Goal: Task Accomplishment & Management: Complete application form

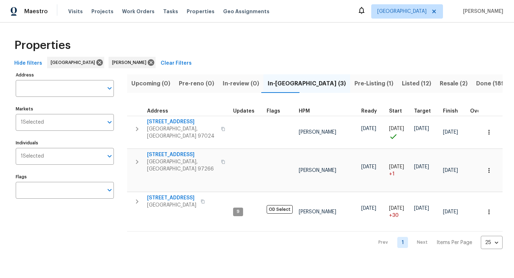
click at [440, 85] on span "Resale (2)" at bounding box center [454, 84] width 28 height 10
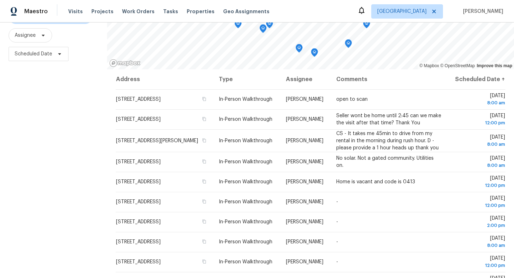
scroll to position [81, 0]
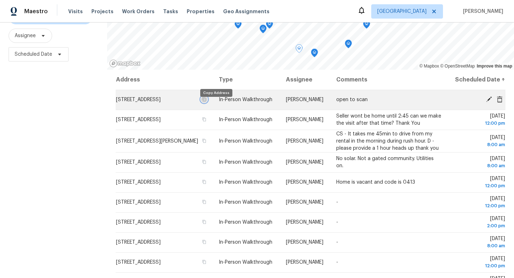
click at [206, 101] on icon "button" at bounding box center [205, 99] width 4 height 4
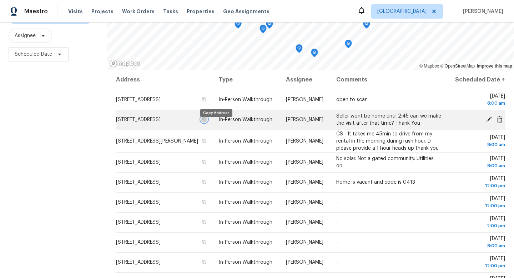
click at [206, 121] on icon "button" at bounding box center [204, 119] width 4 height 4
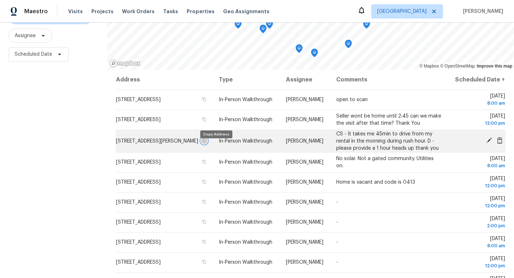
click at [206, 143] on icon "button" at bounding box center [204, 141] width 4 height 4
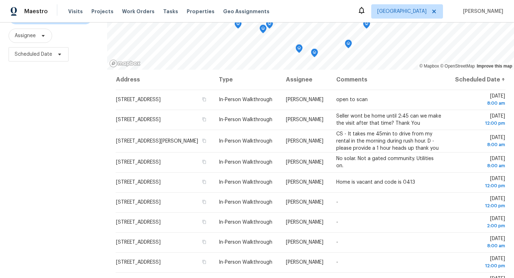
click at [57, 150] on div "Filters Reset ​ In-Person Walkthrough + 1 Assignee Scheduled Date" at bounding box center [53, 127] width 107 height 329
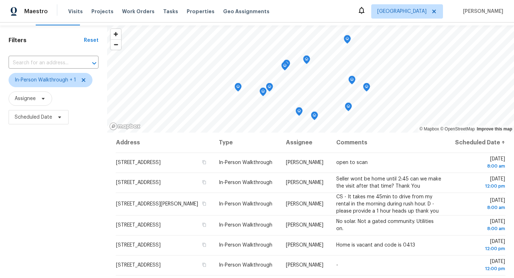
scroll to position [0, 0]
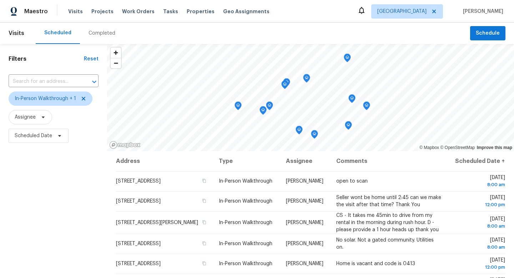
click at [21, 218] on div "Filters Reset ​ In-Person Walkthrough + 1 Assignee Scheduled Date" at bounding box center [53, 208] width 107 height 329
click at [199, 34] on div "Scheduled Completed" at bounding box center [253, 32] width 435 height 21
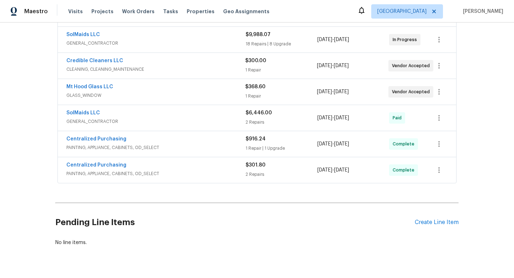
scroll to position [202, 0]
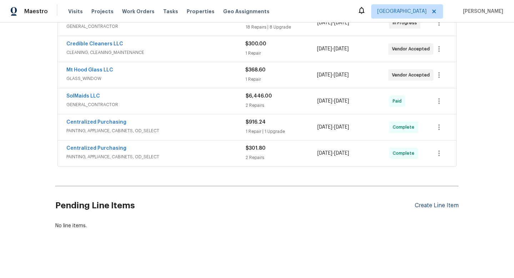
click at [445, 204] on div "Create Line Item" at bounding box center [437, 205] width 44 height 7
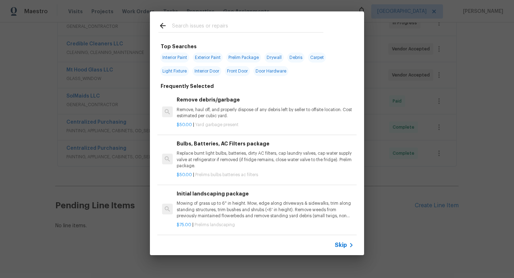
click at [182, 26] on input "text" at bounding box center [247, 26] width 151 height 11
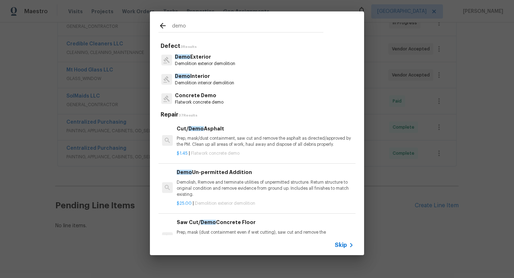
type input "demo"
click at [224, 80] on p "Demolition interior demolition" at bounding box center [204, 83] width 59 height 6
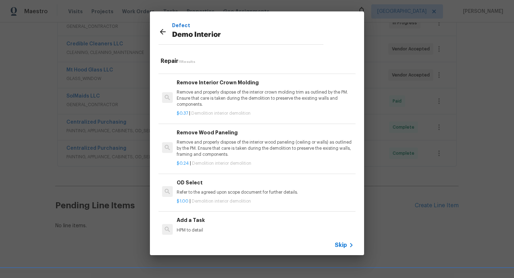
scroll to position [281, 0]
click at [194, 222] on h6 "Add a Task" at bounding box center [265, 220] width 177 height 8
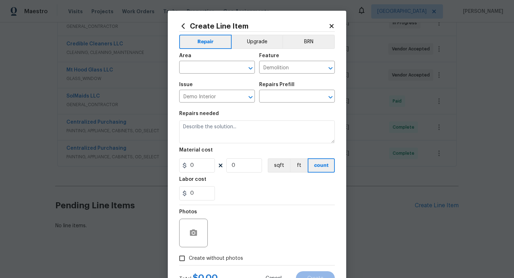
type input "Add a Task $1.00"
type textarea "HPM to detail"
type input "1"
click at [201, 71] on input "text" at bounding box center [207, 67] width 56 height 11
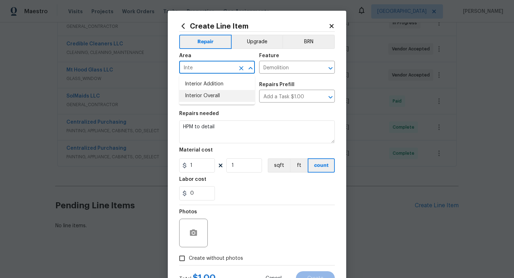
click at [201, 94] on li "Interior Overall" at bounding box center [217, 96] width 76 height 12
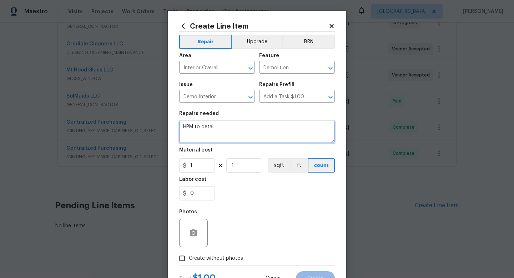
drag, startPoint x: 218, startPoint y: 123, endPoint x: 185, endPoint y: 124, distance: 32.9
click at [185, 124] on textarea "HPM to detail" at bounding box center [257, 131] width 156 height 23
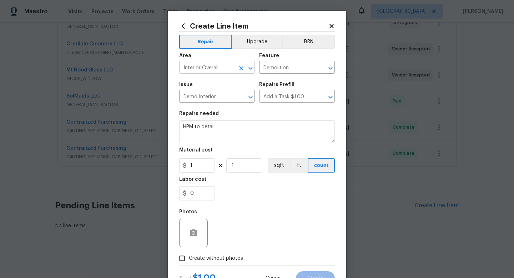
click at [224, 70] on input "Interior Overall" at bounding box center [207, 67] width 56 height 11
click at [215, 96] on li "Main Bathroom" at bounding box center [217, 96] width 76 height 12
type input "Main Bathroom"
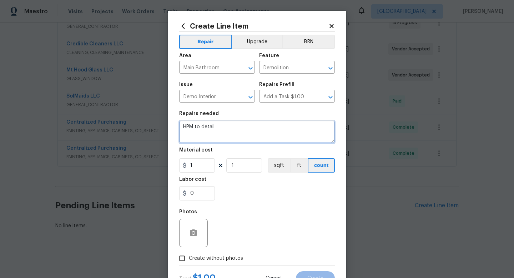
drag, startPoint x: 216, startPoint y: 125, endPoint x: 124, endPoint y: 119, distance: 91.9
click at [125, 120] on div "Create Line Item Repair Upgrade BRN Area Main Bathroom ​ Feature Demolition ​ I…" at bounding box center [257, 139] width 514 height 278
drag, startPoint x: 288, startPoint y: 125, endPoint x: 345, endPoint y: 131, distance: 57.1
click at [345, 131] on div "Create Line Item Repair Upgrade BRN Area Main Bathroom ​ Feature Demolition ​ I…" at bounding box center [257, 154] width 179 height 286
click at [302, 127] on textarea "Demo all tile in main bath (floor and ceiling). needed" at bounding box center [257, 131] width 156 height 23
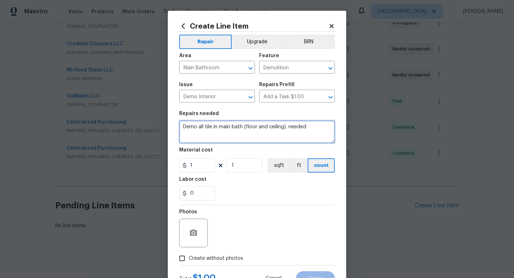
click at [306, 126] on textarea "Demo all tile in main bath (floor and ceiling). needed" at bounding box center [257, 131] width 156 height 23
type textarea "Demo all tile in main bath (floor and ceiling)."
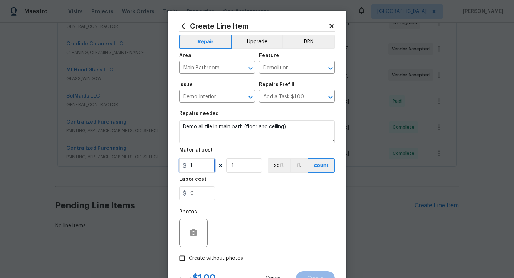
click at [203, 161] on input "1" at bounding box center [197, 165] width 36 height 14
type input "500"
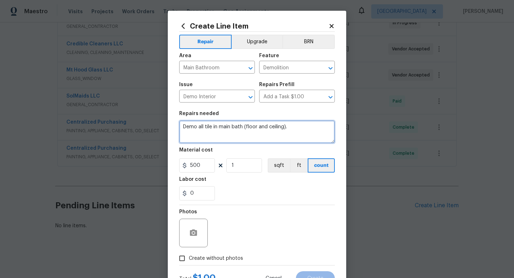
click at [308, 130] on textarea "Demo all tile in main bath (floor and ceiling)." at bounding box center [257, 131] width 156 height 23
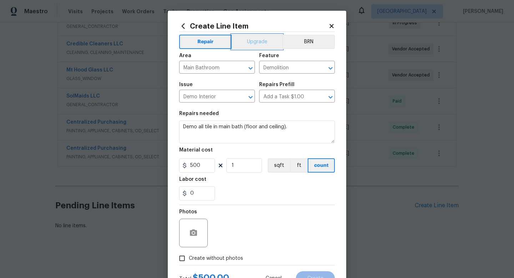
click at [250, 40] on button "Upgrade" at bounding box center [257, 42] width 51 height 14
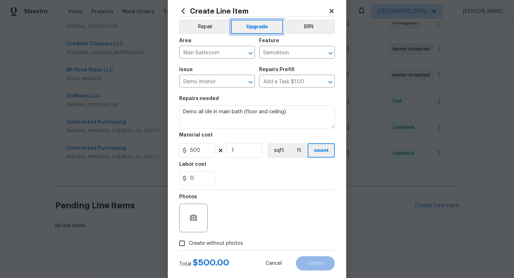
scroll to position [30, 0]
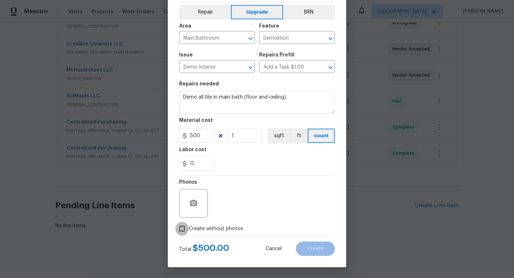
click at [184, 231] on input "Create without photos" at bounding box center [182, 229] width 14 height 14
checkbox input "true"
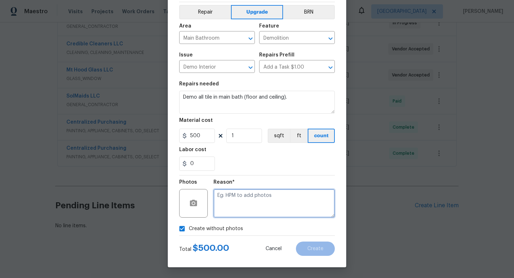
click at [255, 210] on textarea at bounding box center [274, 203] width 121 height 29
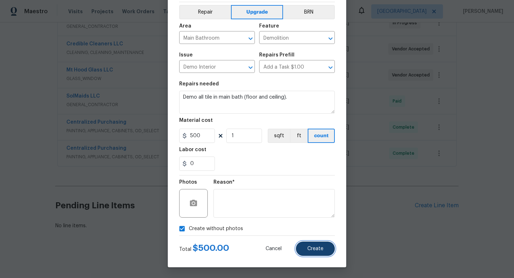
click at [323, 249] on span "Create" at bounding box center [315, 248] width 16 height 5
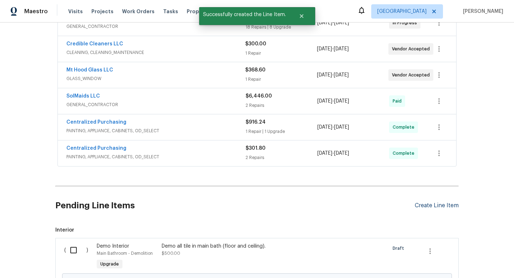
click at [448, 204] on div "Create Line Item" at bounding box center [437, 205] width 44 height 7
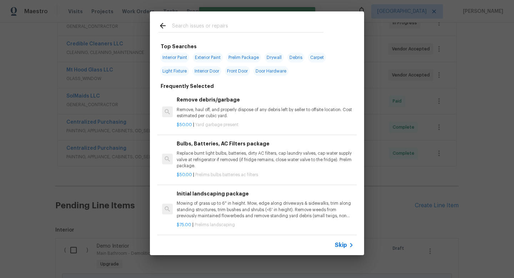
click at [211, 31] on input "text" at bounding box center [247, 26] width 151 height 11
type input "w"
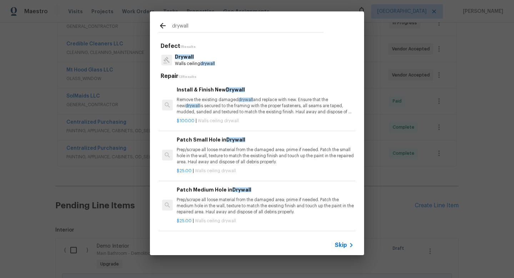
type input "drywall"
click at [212, 106] on p "Remove the existing damaged drywall and replace with new. Ensure that the new d…" at bounding box center [265, 106] width 177 height 18
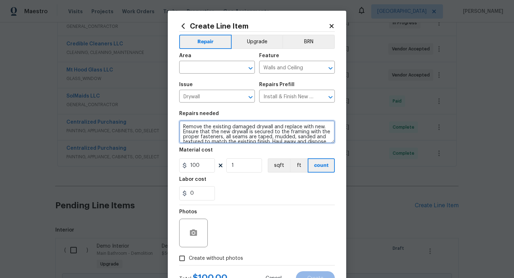
click at [182, 125] on textarea "Remove the existing damaged drywall and replace with new. Ensure that the new d…" at bounding box center [257, 131] width 156 height 23
type textarea "WHERE TILE WAS REMOVED REPAIR DRYWALL AS NEEDED ADN TEXTURE TO MATCH EXISTING C…"
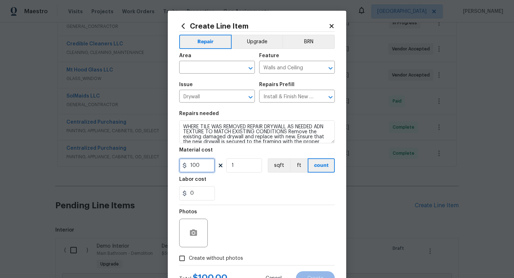
drag, startPoint x: 204, startPoint y: 165, endPoint x: 153, endPoint y: 156, distance: 51.1
click at [153, 156] on div "Create Line Item Repair Upgrade BRN Area ​ Feature Walls and Ceiling ​ Issue Dr…" at bounding box center [257, 139] width 514 height 278
type input "650"
click at [191, 194] on input "0" at bounding box center [197, 193] width 36 height 14
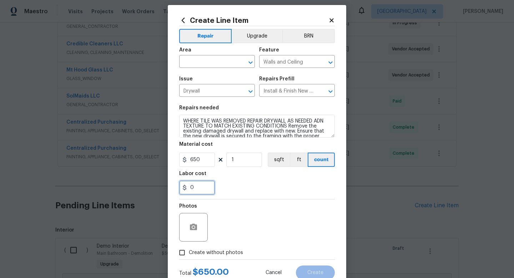
scroll to position [9, 0]
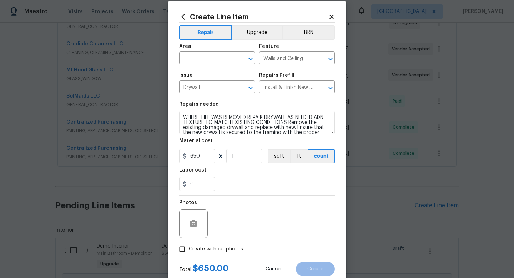
click at [214, 51] on div "Area" at bounding box center [217, 48] width 76 height 9
click at [212, 56] on input "text" at bounding box center [207, 58] width 56 height 11
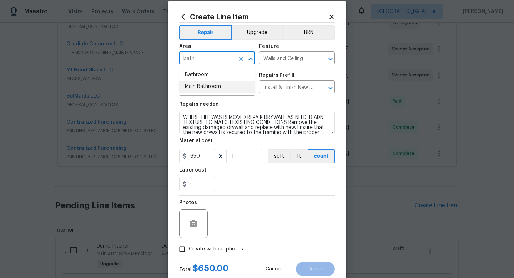
click at [203, 86] on li "Main Bathroom" at bounding box center [217, 87] width 76 height 12
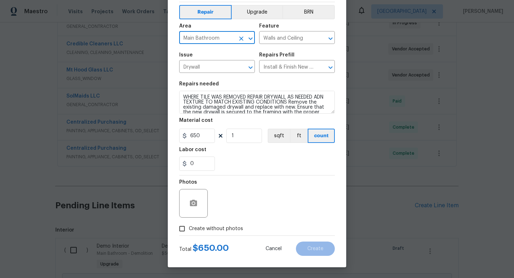
type input "Main Bathroom"
click at [196, 224] on label "Create without photos" at bounding box center [209, 229] width 68 height 14
click at [189, 224] on input "Create without photos" at bounding box center [182, 229] width 14 height 14
checkbox input "true"
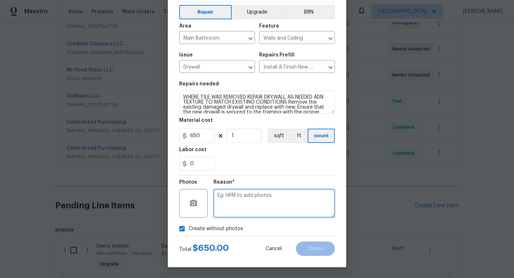
click at [252, 213] on textarea at bounding box center [274, 203] width 121 height 29
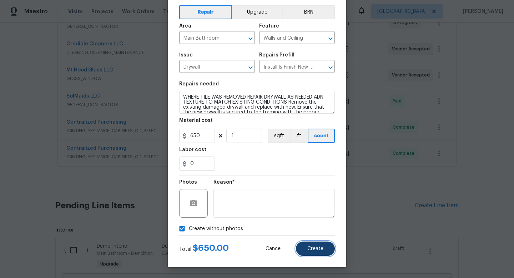
click at [311, 244] on button "Create" at bounding box center [315, 248] width 39 height 14
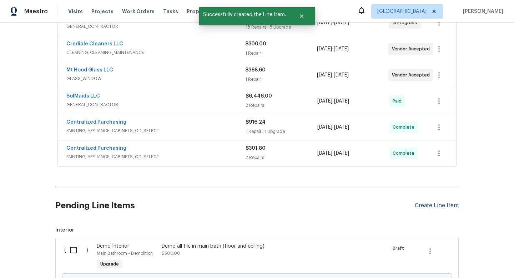
click at [441, 206] on div "Create Line Item" at bounding box center [437, 205] width 44 height 7
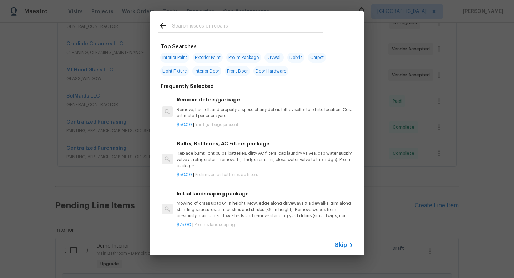
click at [242, 32] on input "text" at bounding box center [247, 26] width 151 height 11
click at [240, 21] on div at bounding box center [241, 26] width 165 height 11
click at [210, 27] on input "text" at bounding box center [247, 26] width 151 height 11
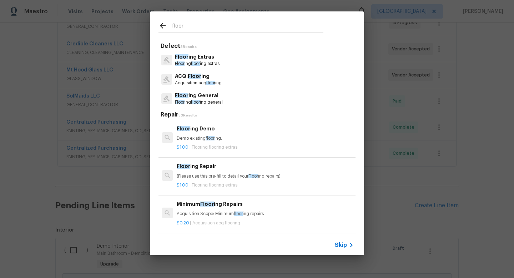
type input "floor"
click at [216, 61] on p "Floor ing floor ing extras" at bounding box center [197, 64] width 45 height 6
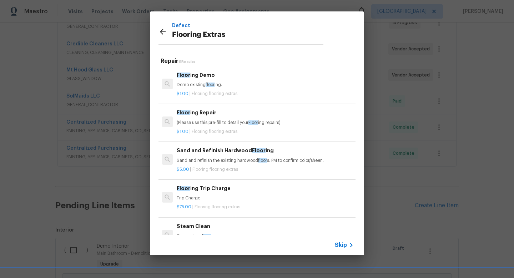
click at [217, 115] on h6 "Floor ing Repair" at bounding box center [265, 113] width 177 height 8
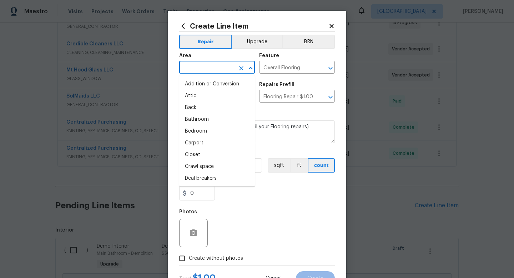
click at [213, 68] on input "text" at bounding box center [207, 67] width 56 height 11
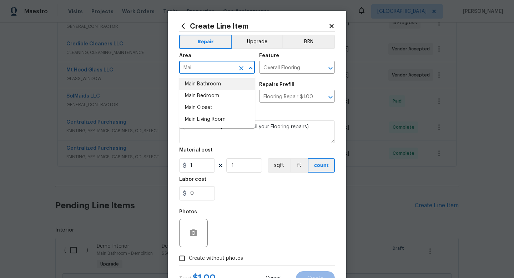
click at [215, 82] on li "Main Bathroom" at bounding box center [217, 84] width 76 height 12
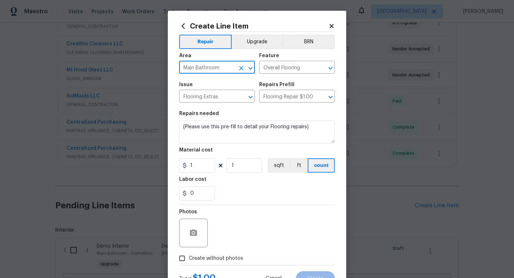
type input "Main Bathroom"
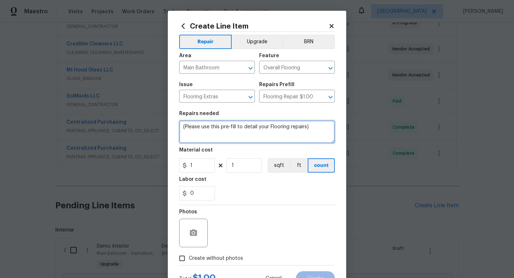
drag, startPoint x: 315, startPoint y: 124, endPoint x: 171, endPoint y: 126, distance: 143.9
click at [171, 126] on div "Create Line Item Repair Upgrade BRN Area Main Bathroom ​ Feature Overall Floori…" at bounding box center [257, 154] width 179 height 286
drag, startPoint x: 323, startPoint y: 128, endPoint x: 159, endPoint y: 125, distance: 163.9
click at [159, 125] on div "Create Line Item Repair Upgrade BRN Area Main Bathroom ​ Feature Overall Floori…" at bounding box center [257, 139] width 514 height 278
type textarea "Repair/ replace subfloor as needed in main bath for LVP installation."
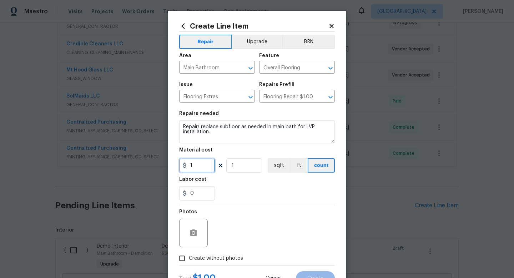
click at [192, 166] on input "1" at bounding box center [197, 165] width 36 height 14
type input "300"
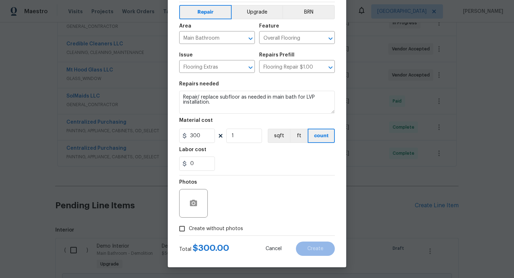
click at [180, 225] on input "Create without photos" at bounding box center [182, 229] width 14 height 14
checkbox input "true"
click at [256, 16] on button "Upgrade" at bounding box center [257, 12] width 51 height 14
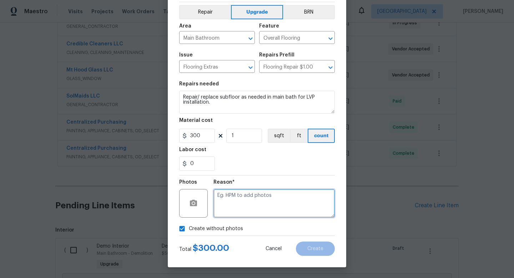
click at [295, 205] on textarea at bounding box center [274, 203] width 121 height 29
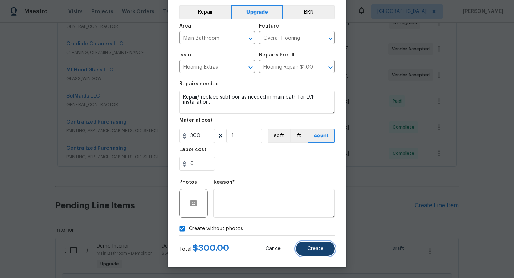
click at [325, 250] on button "Create" at bounding box center [315, 248] width 39 height 14
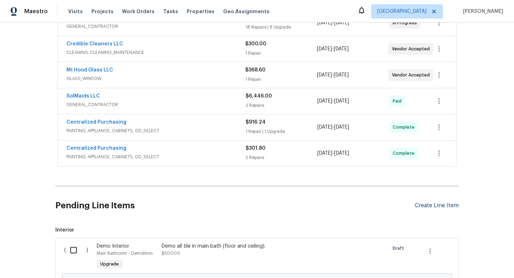
click at [440, 205] on div "Create Line Item" at bounding box center [437, 205] width 44 height 7
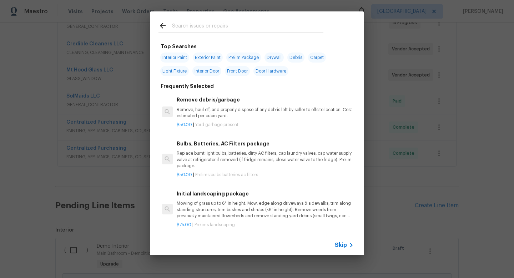
click at [240, 30] on input "text" at bounding box center [247, 26] width 151 height 11
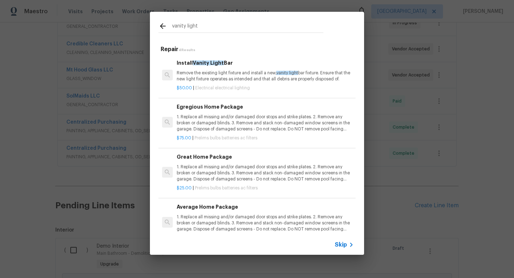
type input "vanity light"
click at [254, 80] on p "Remove the existing light fixture and install a new, vanity light bar fixture. …" at bounding box center [265, 76] width 177 height 12
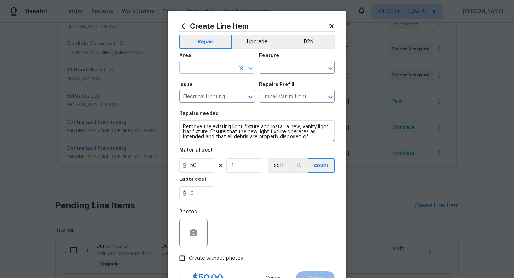
click at [187, 69] on input "text" at bounding box center [207, 67] width 56 height 11
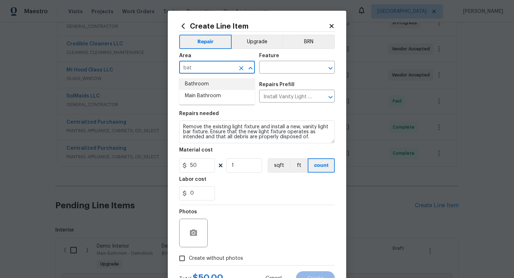
click at [191, 81] on li "Bathroom" at bounding box center [217, 84] width 76 height 12
type input "Bathroom"
click at [308, 66] on input "text" at bounding box center [287, 67] width 56 height 11
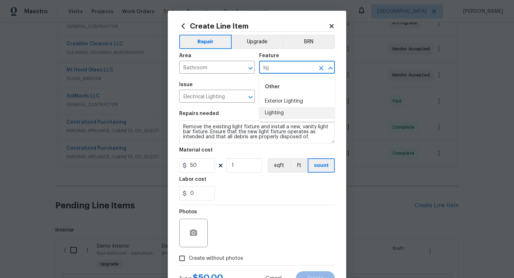
click at [269, 113] on li "Lighting" at bounding box center [297, 113] width 76 height 12
type input "Lighting"
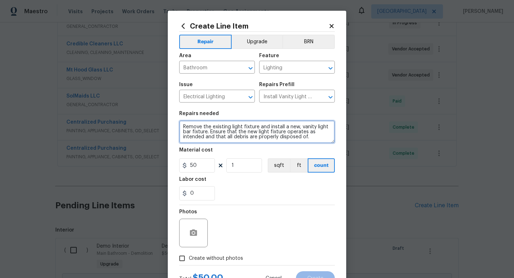
click at [181, 127] on textarea "Remove the existing light fixture and install a new, vanity light bar fixture. …" at bounding box center [257, 131] width 156 height 23
type textarea "AT BOTH BATHROOMS, REPLACE VANITY LIGHTS WITH NEW BRUSHED NICKEL Remove the exi…"
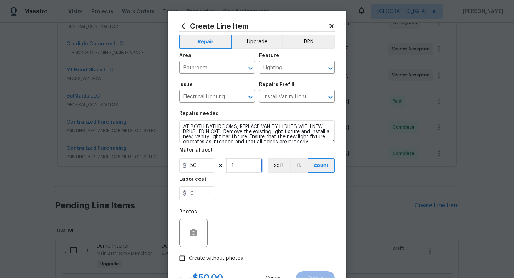
click at [254, 166] on input "1" at bounding box center [244, 165] width 36 height 14
type input "2"
click at [200, 200] on input "0" at bounding box center [197, 193] width 36 height 14
type input "7"
type input "50"
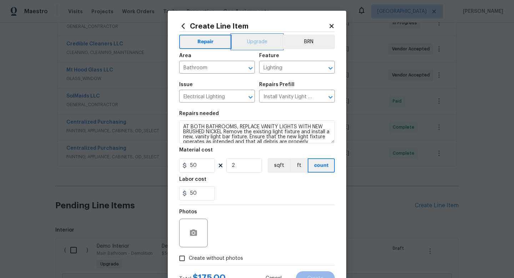
click at [248, 40] on button "Upgrade" at bounding box center [257, 42] width 51 height 14
click at [231, 35] on button "Upgrade" at bounding box center [257, 42] width 52 height 14
click at [219, 257] on span "Create without photos" at bounding box center [216, 258] width 54 height 7
click at [189, 257] on input "Create without photos" at bounding box center [182, 258] width 14 height 14
checkbox input "true"
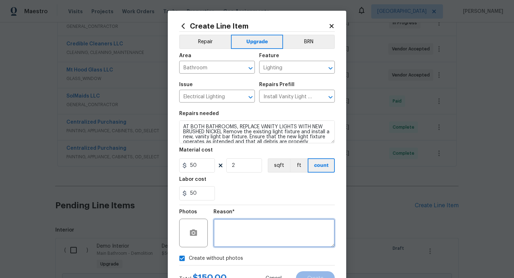
click at [265, 222] on textarea at bounding box center [274, 233] width 121 height 29
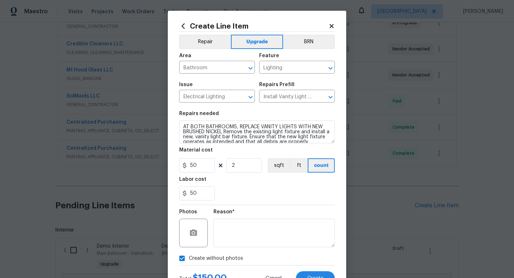
click at [313, 271] on div "Total $ 150.00 Cancel Create" at bounding box center [257, 275] width 156 height 20
click at [313, 276] on span "Create" at bounding box center [315, 278] width 16 height 5
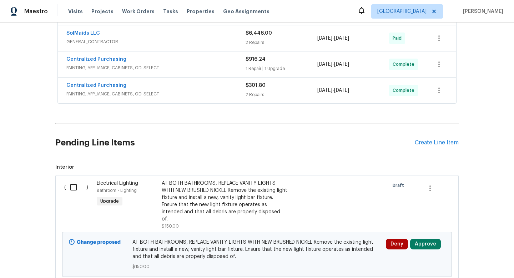
scroll to position [283, 0]
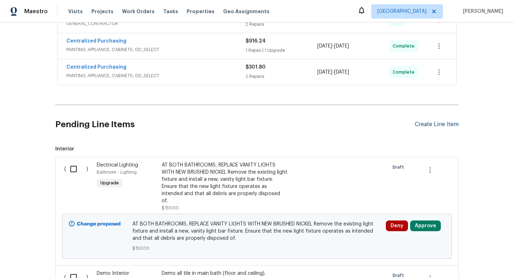
click at [434, 125] on div "Create Line Item" at bounding box center [437, 124] width 44 height 7
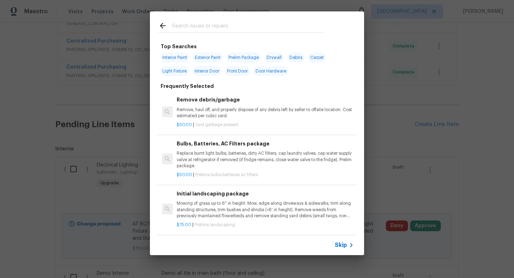
click at [230, 24] on input "text" at bounding box center [247, 26] width 151 height 11
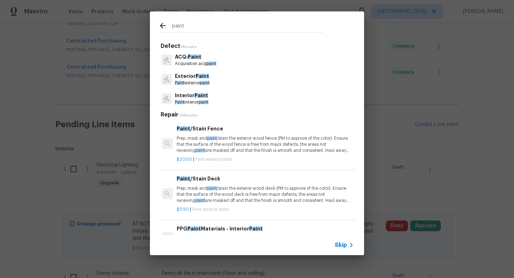
type input "paint"
click at [196, 100] on p "Paint interior paint" at bounding box center [192, 102] width 34 height 6
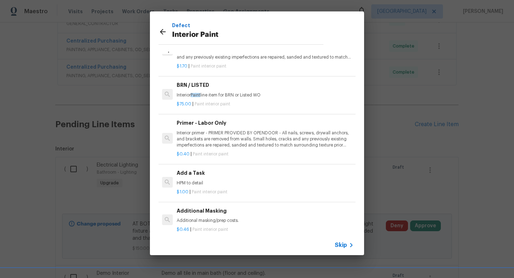
scroll to position [116, 0]
click at [223, 175] on h6 "Add a Task" at bounding box center [265, 173] width 177 height 8
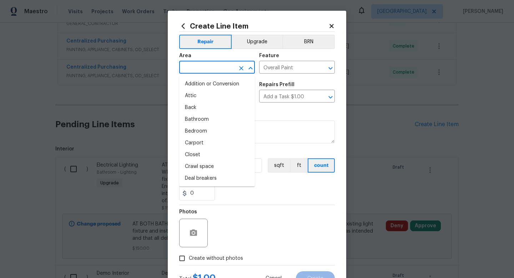
drag, startPoint x: 215, startPoint y: 71, endPoint x: 215, endPoint y: 64, distance: 7.1
click at [215, 71] on input "text" at bounding box center [207, 67] width 56 height 11
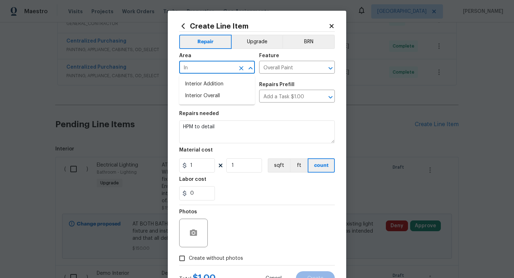
type input "I"
click at [200, 96] on li "Main Bathroom" at bounding box center [217, 96] width 76 height 12
drag, startPoint x: 222, startPoint y: 67, endPoint x: 137, endPoint y: 67, distance: 85.0
click at [139, 67] on div "Create Line Item Repair Upgrade BRN Area Main Bathroom ​ Feature Overall Paint …" at bounding box center [257, 139] width 514 height 278
click at [189, 82] on li "Bathroom" at bounding box center [217, 84] width 76 height 12
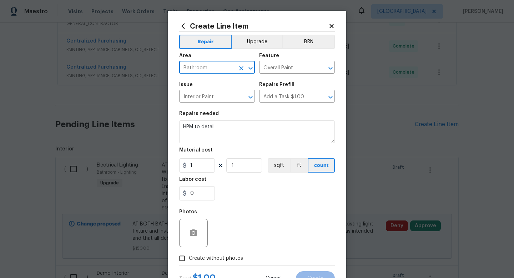
type input "Bathroom"
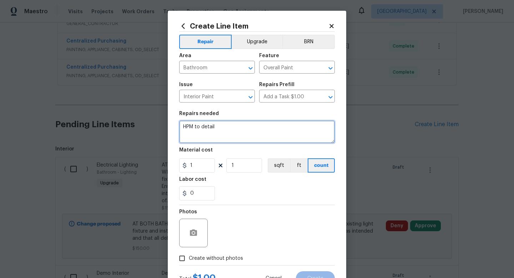
drag, startPoint x: 223, startPoint y: 124, endPoint x: 217, endPoint y: 128, distance: 6.4
click at [217, 128] on textarea "HPM to detail" at bounding box center [257, 131] width 156 height 23
click at [241, 127] on textarea "Paint interior main bath and touch up hall bath as needed to match existing col…" at bounding box center [257, 131] width 156 height 23
click at [237, 127] on textarea "Paint interior main bath and touch up hall bath as needed to match existing col…" at bounding box center [257, 131] width 156 height 23
click at [186, 128] on textarea "Paint interior main bath and touch up hall bath as needed to match existing col…" at bounding box center [257, 131] width 156 height 23
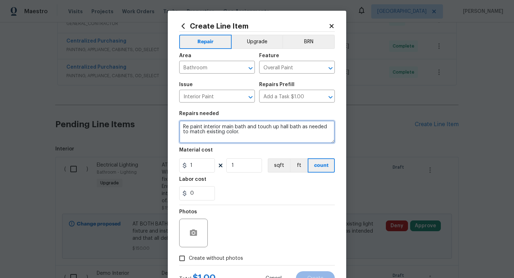
click at [241, 134] on textarea "Re paint interior main bath and touch up hall bath as needed to match existing …" at bounding box center [257, 131] width 156 height 23
type textarea "Re paint interior main bath and touch up hall bath as needed to match existing …"
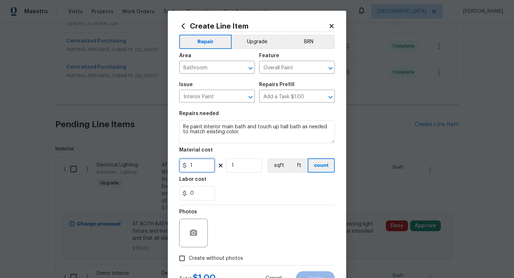
click at [207, 164] on input "1" at bounding box center [197, 165] width 36 height 14
type input "400"
click at [268, 41] on button "Upgrade" at bounding box center [257, 42] width 51 height 14
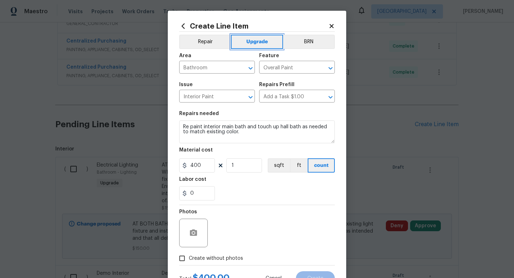
scroll to position [30, 0]
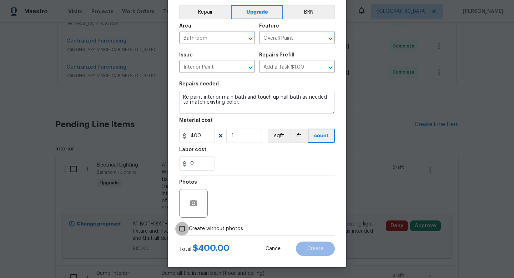
click at [188, 229] on input "Create without photos" at bounding box center [182, 229] width 14 height 14
click at [239, 222] on label "Create without photos" at bounding box center [209, 229] width 68 height 14
click at [189, 222] on input "Create without photos" at bounding box center [182, 229] width 14 height 14
click at [247, 208] on div "Photos" at bounding box center [257, 198] width 156 height 46
click at [180, 229] on input "Create without photos" at bounding box center [182, 229] width 14 height 14
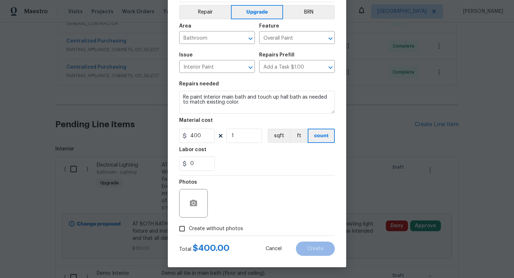
checkbox input "true"
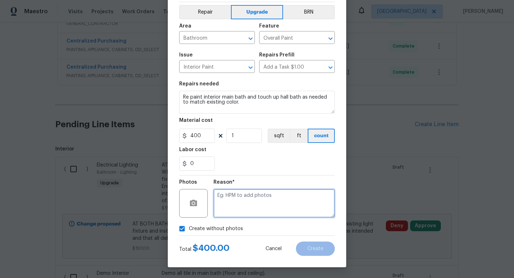
click at [257, 209] on textarea at bounding box center [274, 203] width 121 height 29
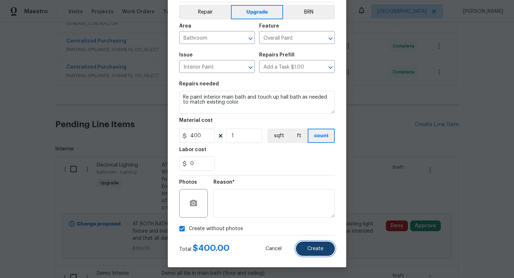
click at [326, 249] on button "Create" at bounding box center [315, 248] width 39 height 14
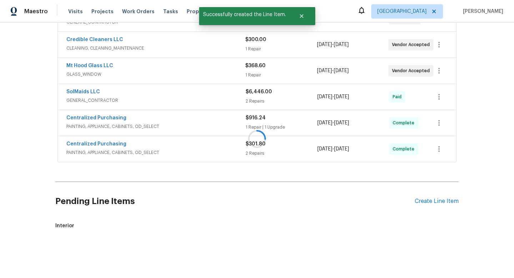
scroll to position [283, 0]
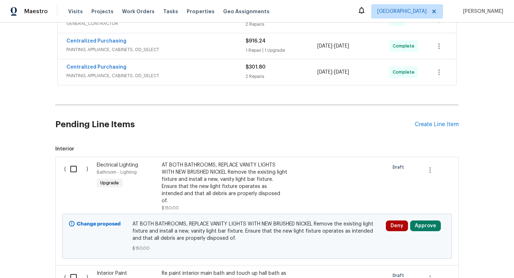
click at [76, 164] on input "checkbox" at bounding box center [76, 168] width 20 height 15
checkbox input "true"
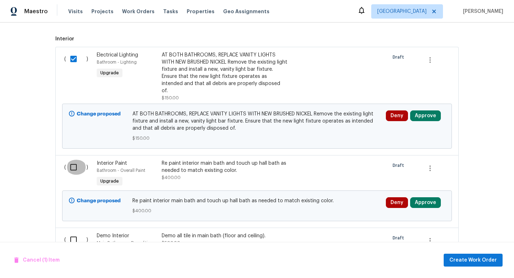
click at [76, 164] on input "checkbox" at bounding box center [76, 167] width 20 height 15
checkbox input "true"
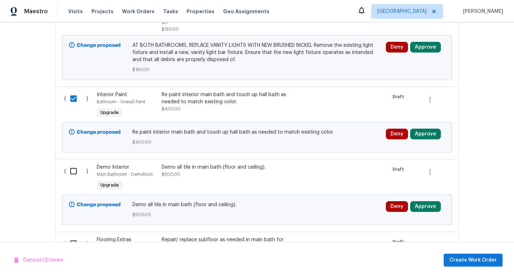
scroll to position [473, 0]
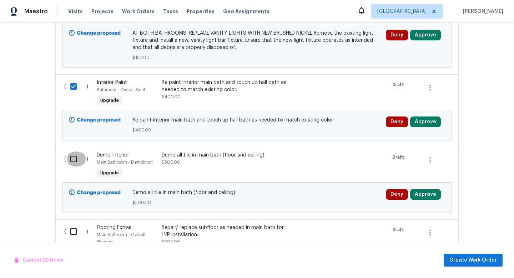
click at [73, 151] on input "checkbox" at bounding box center [76, 158] width 20 height 15
checkbox input "true"
click at [72, 224] on input "checkbox" at bounding box center [76, 231] width 20 height 15
checkbox input "true"
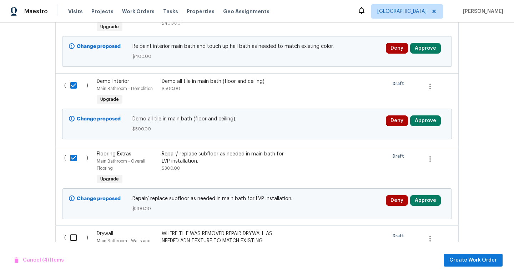
scroll to position [588, 0]
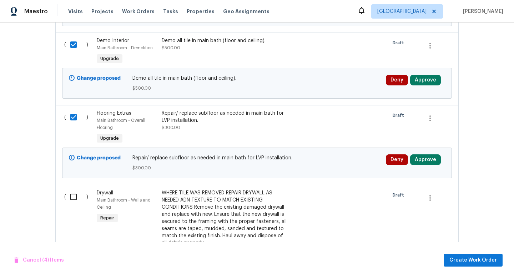
click at [73, 190] on input "checkbox" at bounding box center [76, 196] width 20 height 15
checkbox input "true"
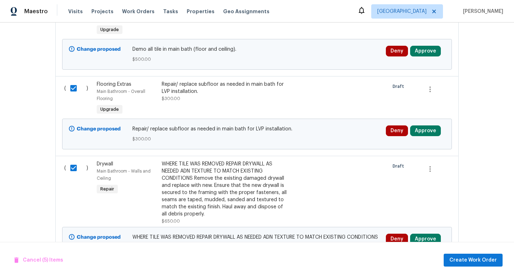
scroll to position [667, 0]
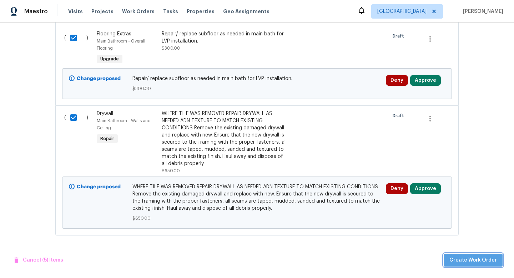
click at [484, 259] on span "Create Work Order" at bounding box center [473, 260] width 47 height 9
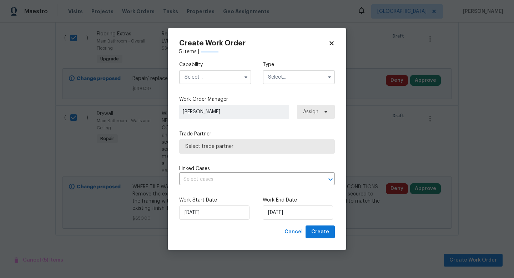
checkbox input "false"
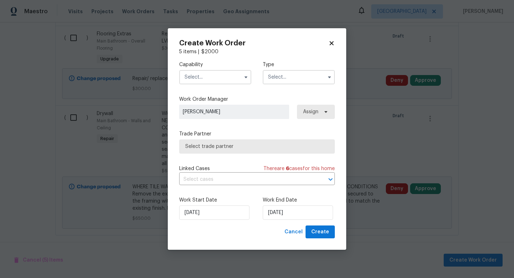
click at [201, 75] on input "text" at bounding box center [215, 77] width 72 height 14
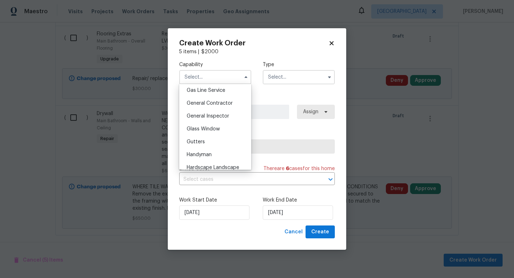
scroll to position [326, 0]
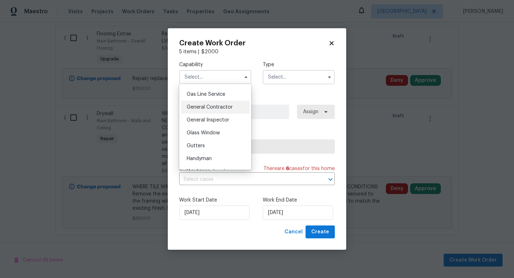
click at [230, 105] on span "General Contractor" at bounding box center [210, 107] width 46 height 5
type input "General Contractor"
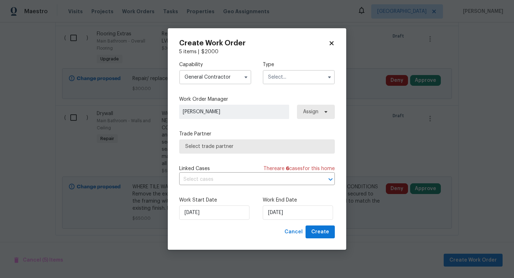
click at [304, 76] on input "text" at bounding box center [299, 77] width 72 height 14
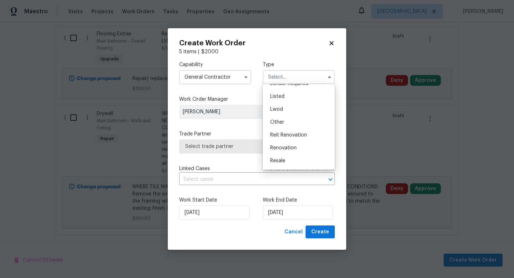
scroll to position [85, 0]
click at [290, 124] on span "Renovation" at bounding box center [283, 122] width 26 height 5
type input "Renovation"
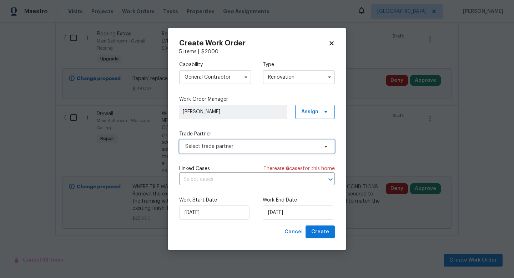
click at [237, 146] on span "Select trade partner" at bounding box center [251, 146] width 133 height 7
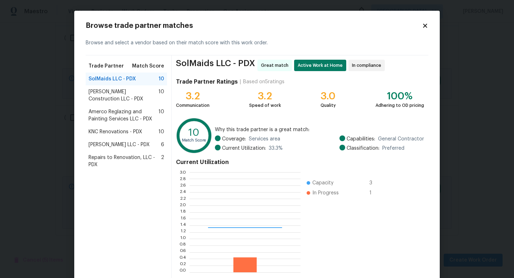
scroll to position [100, 111]
click at [118, 98] on span "Bowen Construction LLC - PDX" at bounding box center [124, 95] width 70 height 14
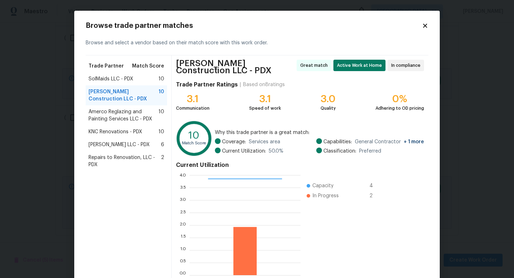
scroll to position [40, 0]
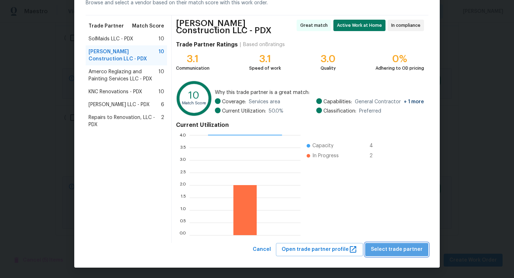
click at [403, 246] on span "Select trade partner" at bounding box center [397, 249] width 52 height 9
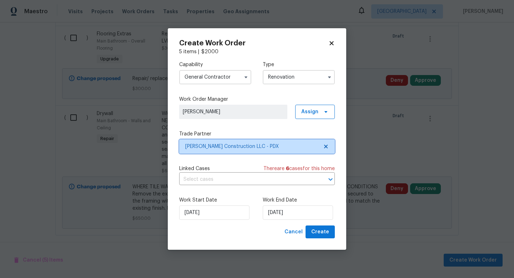
scroll to position [0, 0]
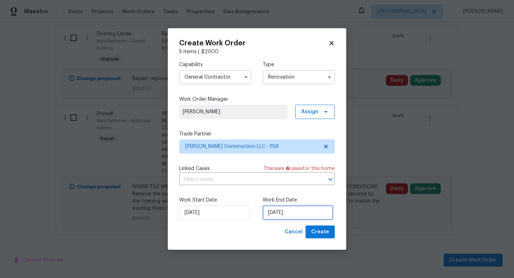
click at [310, 212] on input "10/6/2025" at bounding box center [298, 212] width 70 height 14
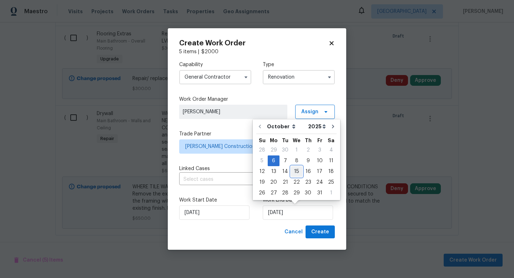
click at [293, 172] on div "15" at bounding box center [296, 171] width 11 height 10
type input "10/15/2025"
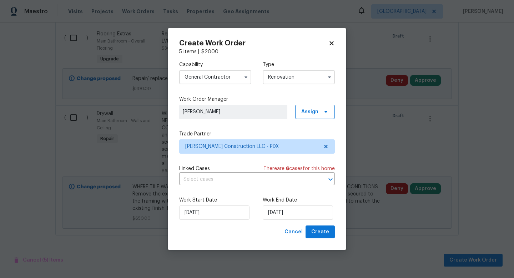
click at [296, 79] on input "Renovation" at bounding box center [299, 77] width 72 height 14
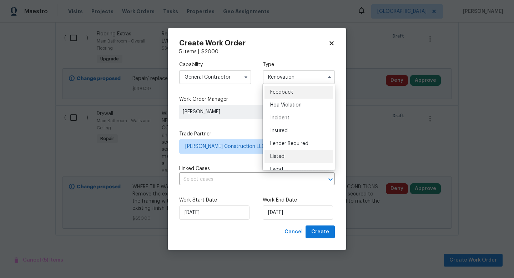
click at [288, 152] on div "Listed" at bounding box center [299, 156] width 69 height 13
type input "Listed"
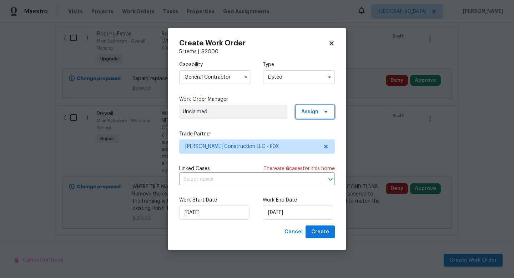
click at [322, 106] on span "Assign" at bounding box center [315, 112] width 40 height 14
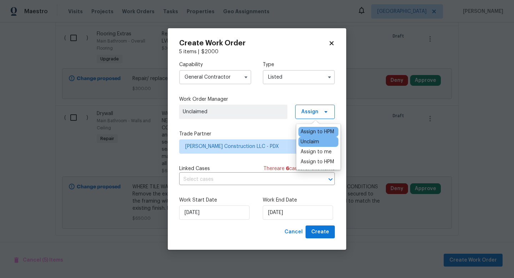
click at [322, 133] on div "Assign to HPM" at bounding box center [318, 131] width 34 height 7
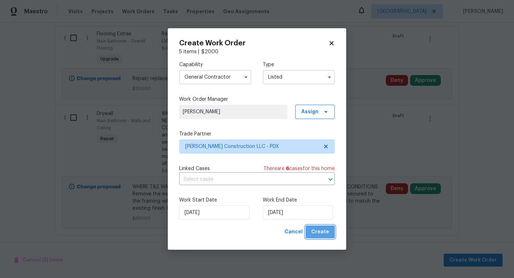
click at [327, 229] on span "Create" at bounding box center [320, 231] width 18 height 9
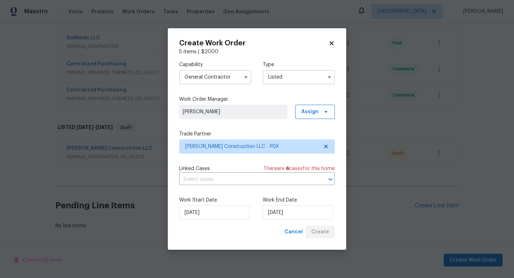
scroll to position [260, 0]
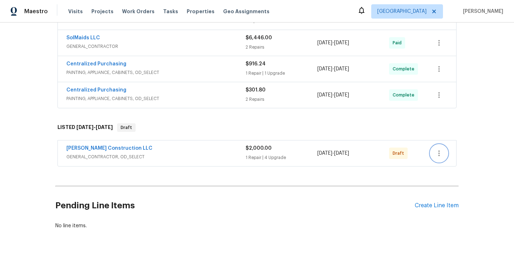
click at [442, 156] on icon "button" at bounding box center [439, 153] width 9 height 9
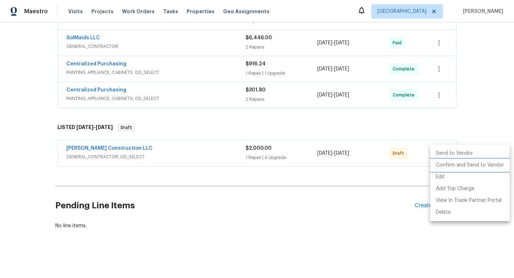
click at [454, 163] on li "Confirm and Send to Vendor" at bounding box center [470, 165] width 80 height 12
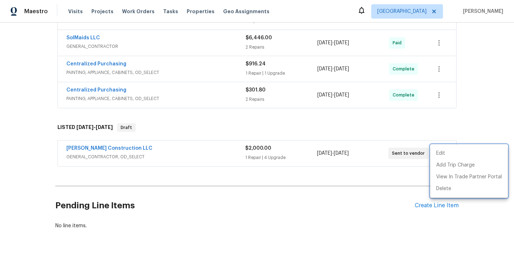
click at [33, 144] on div at bounding box center [257, 139] width 514 height 278
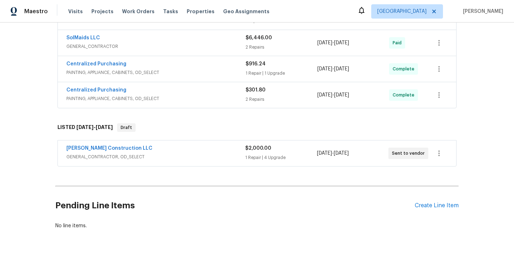
click at [33, 144] on div "Back to all projects 4736 SE 99th Ave, Portland, OR 97266 3 Beds | 1 Baths | To…" at bounding box center [257, 149] width 514 height 255
click at [439, 150] on icon "button" at bounding box center [439, 153] width 9 height 9
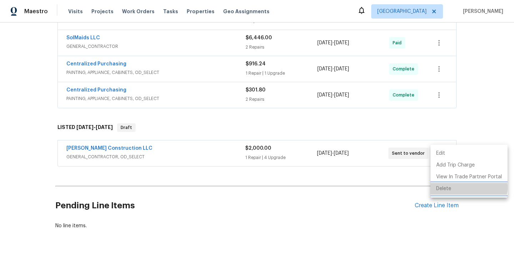
click at [465, 187] on li "Delete" at bounding box center [469, 189] width 77 height 12
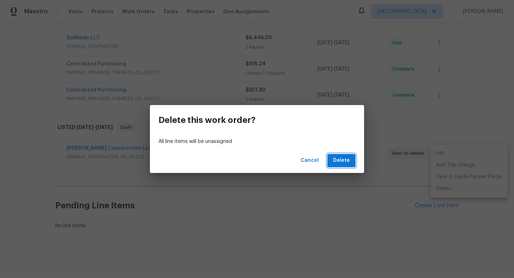
click at [340, 160] on span "Delete" at bounding box center [341, 160] width 17 height 9
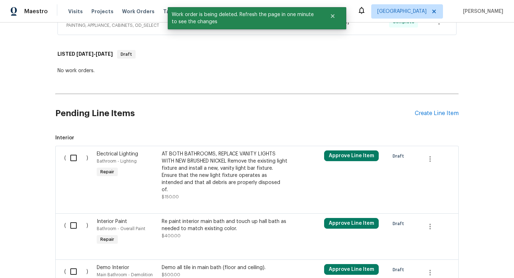
scroll to position [409, 0]
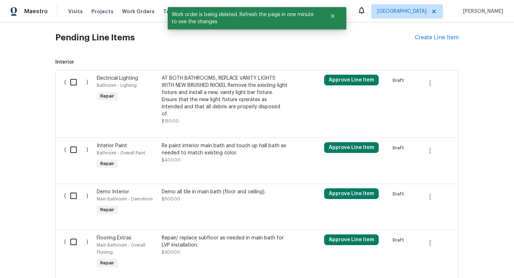
click at [73, 85] on input "checkbox" at bounding box center [76, 82] width 20 height 15
checkbox input "true"
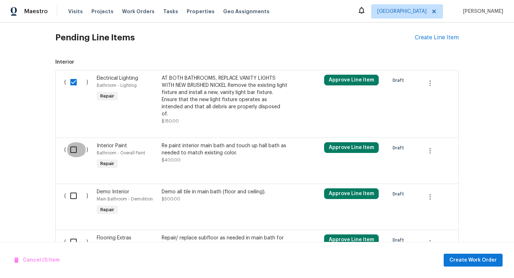
click at [74, 145] on input "checkbox" at bounding box center [76, 149] width 20 height 15
checkbox input "true"
click at [74, 188] on input "checkbox" at bounding box center [76, 195] width 20 height 15
checkbox input "true"
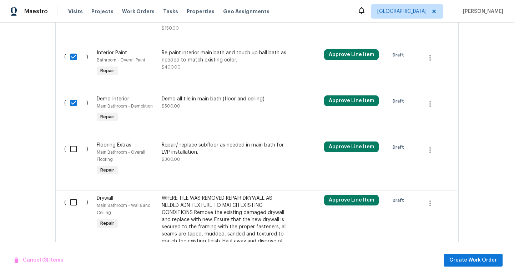
click at [74, 141] on input "checkbox" at bounding box center [76, 148] width 20 height 15
checkbox input "true"
click at [74, 195] on input "checkbox" at bounding box center [76, 202] width 20 height 15
checkbox input "true"
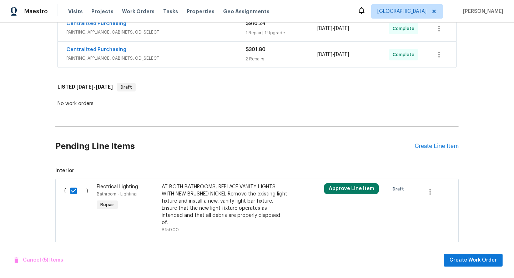
scroll to position [277, 0]
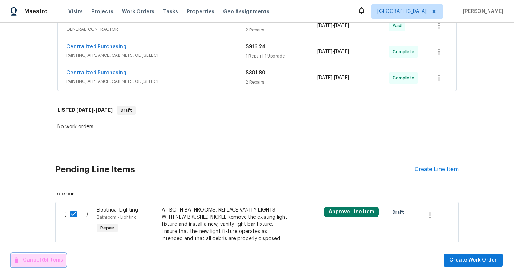
click at [43, 260] on span "Cancel (5) Items" at bounding box center [38, 260] width 49 height 9
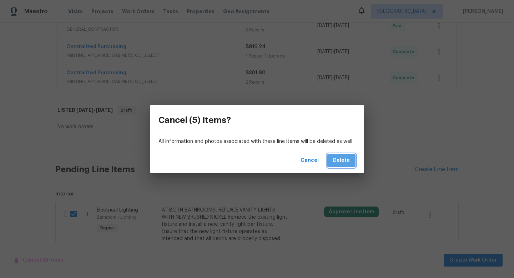
click at [345, 164] on span "Delete" at bounding box center [341, 160] width 17 height 9
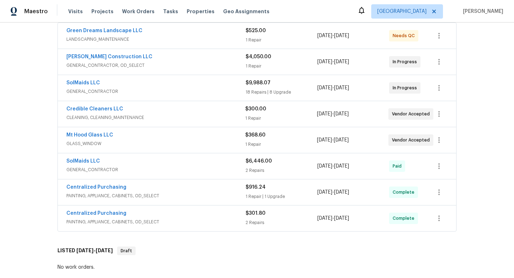
scroll to position [55, 0]
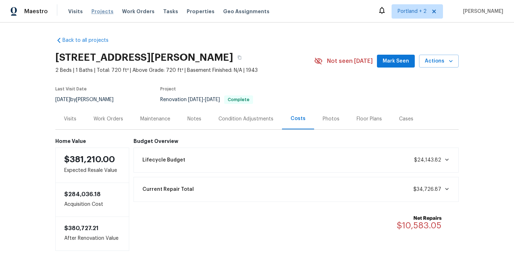
click at [98, 12] on span "Projects" at bounding box center [102, 11] width 22 height 7
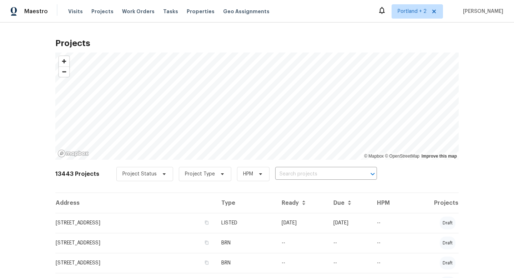
click at [278, 174] on input "text" at bounding box center [316, 174] width 82 height 11
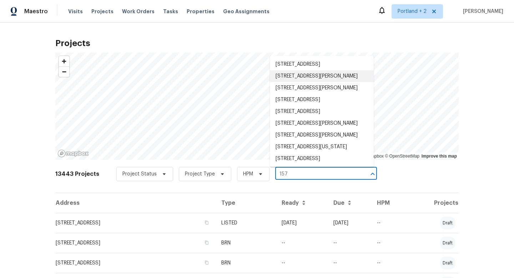
type input "157"
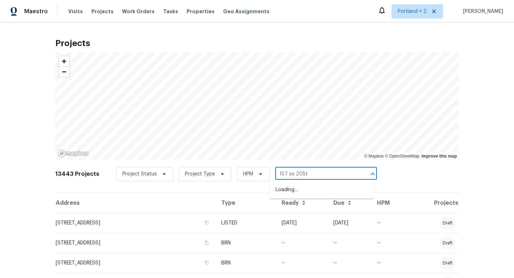
type input "157 se 205th"
click at [315, 193] on li "157 SE 205th Dr, Gresham, OR 97030" at bounding box center [322, 190] width 104 height 12
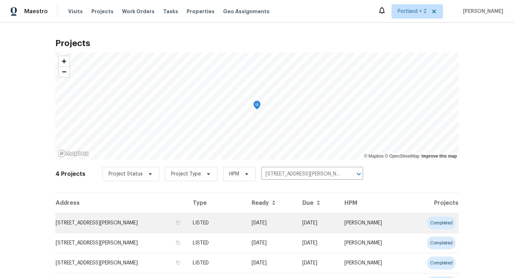
click at [101, 222] on td "157 SE 205th Dr, Gresham, OR 97030" at bounding box center [121, 223] width 132 height 20
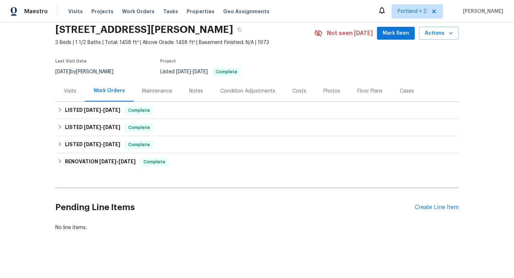
scroll to position [30, 0]
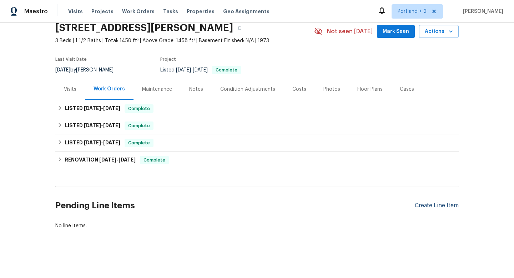
click at [438, 206] on div "Create Line Item" at bounding box center [437, 205] width 44 height 7
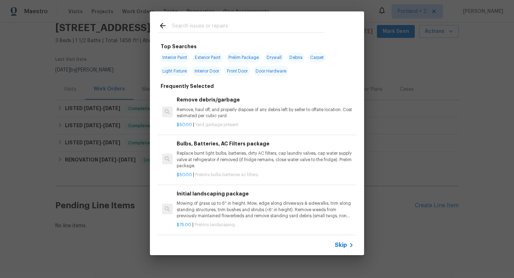
click at [234, 29] on input "text" at bounding box center [247, 26] width 151 height 11
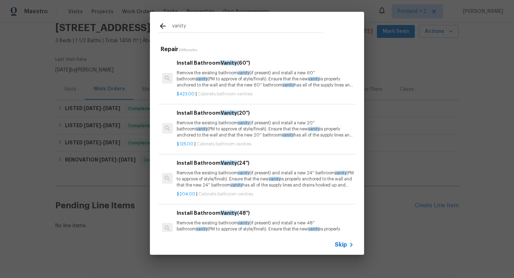
type input "vanity"
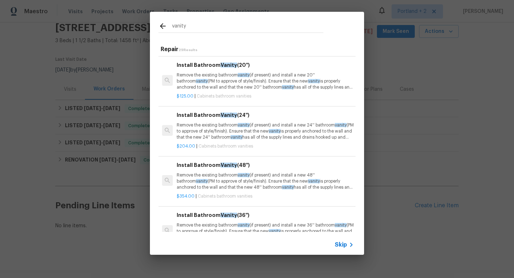
scroll to position [63, 0]
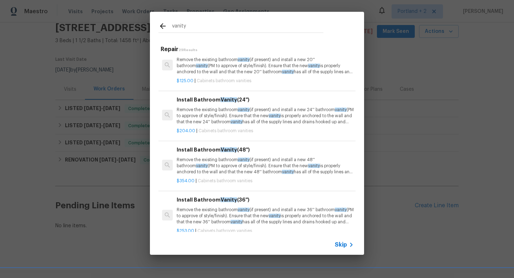
click at [270, 154] on h6 "Install Bathroom Vanity (48'')" at bounding box center [265, 150] width 177 height 8
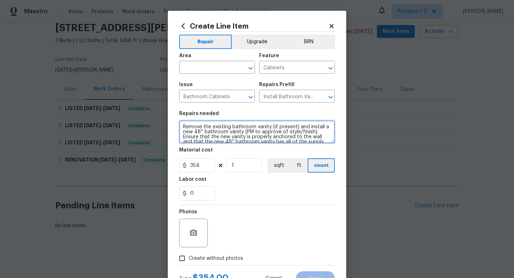
click at [181, 129] on textarea "Remove the existing bathroom vanity (if present) and install a new 48'' bathroo…" at bounding box center [257, 131] width 156 height 23
type textarea "AT MAIN BATH REPLACE VANITY WITH NEW WITH SIMILAR SIZE AND GRAY IN COLOR Remove…"
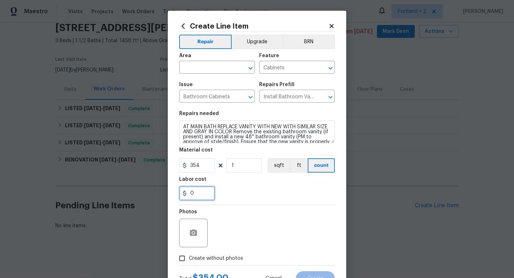
click at [195, 197] on input "0" at bounding box center [197, 193] width 36 height 14
type input "450"
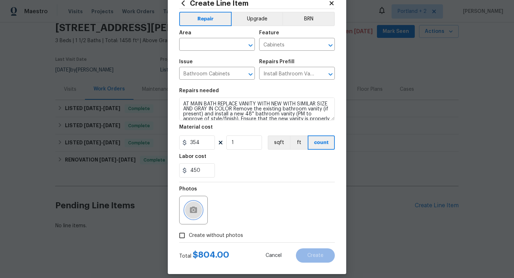
scroll to position [30, 0]
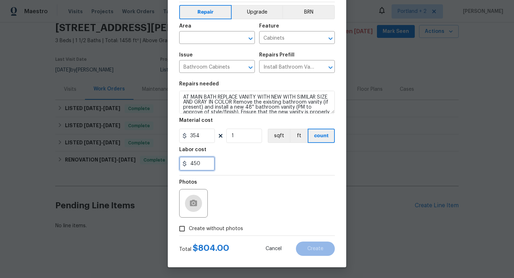
click at [204, 162] on input "450" at bounding box center [197, 163] width 36 height 14
type input "446"
click at [203, 232] on label "Create without photos" at bounding box center [209, 229] width 68 height 14
click at [189, 232] on input "Create without photos" at bounding box center [182, 229] width 14 height 14
checkbox input "true"
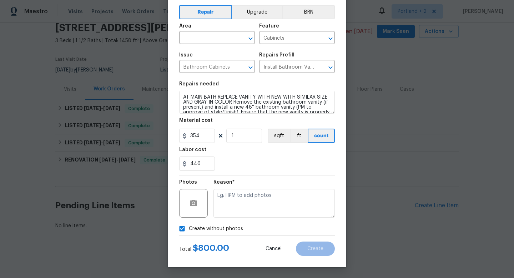
scroll to position [0, 0]
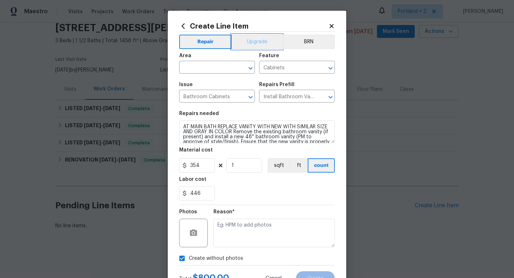
click at [260, 39] on button "Upgrade" at bounding box center [257, 42] width 51 height 14
click at [221, 69] on input "text" at bounding box center [207, 67] width 56 height 11
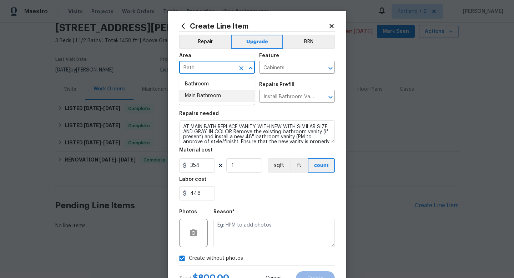
click at [212, 99] on li "Main Bathroom" at bounding box center [217, 96] width 76 height 12
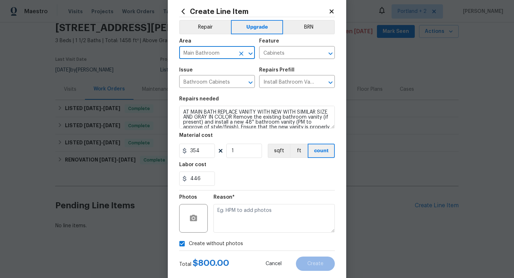
scroll to position [30, 0]
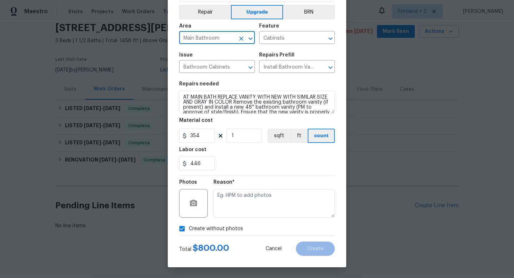
type input "Main Bathroom"
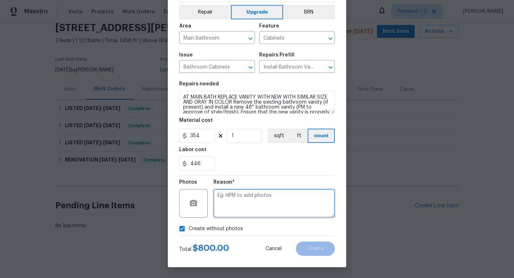
click at [272, 215] on textarea at bounding box center [274, 203] width 121 height 29
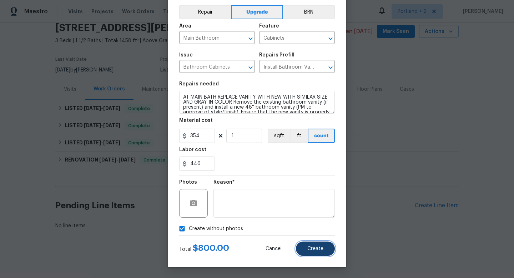
click at [312, 246] on span "Create" at bounding box center [315, 248] width 16 height 5
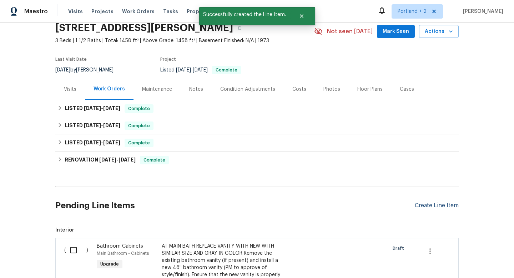
click at [428, 204] on div "Create Line Item" at bounding box center [437, 205] width 44 height 7
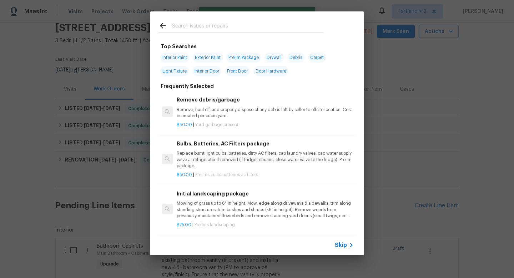
click at [232, 24] on input "text" at bounding box center [247, 26] width 151 height 11
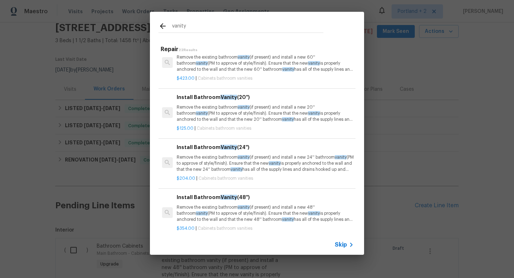
scroll to position [363, 0]
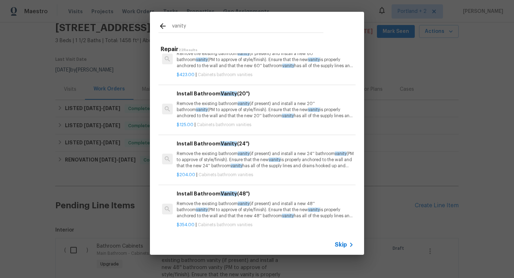
type input "vanity"
click at [222, 167] on p "Remove the existing bathroom vanity (if present) and install a new 24'' bathroo…" at bounding box center [265, 160] width 177 height 18
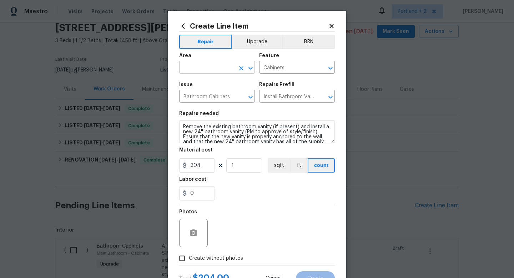
click at [202, 66] on input "text" at bounding box center [207, 67] width 56 height 11
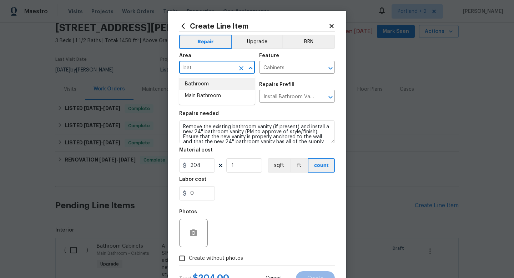
click at [194, 81] on li "Bathroom" at bounding box center [217, 84] width 76 height 12
type input "Bathroom"
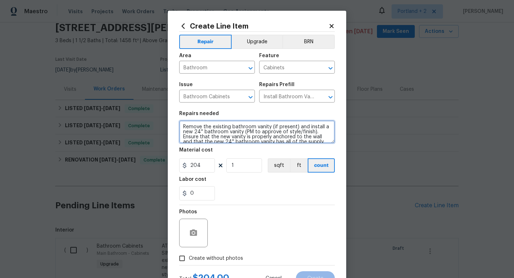
click at [183, 128] on textarea "Remove the existing bathroom vanity (if present) and install a new 24'' bathroo…" at bounding box center [257, 131] width 156 height 23
type textarea "HALL BATH REMOVE EXISTING AND REPLACE WITH NEW SIMILAR SIZE GRAY IN COLOR Remov…"
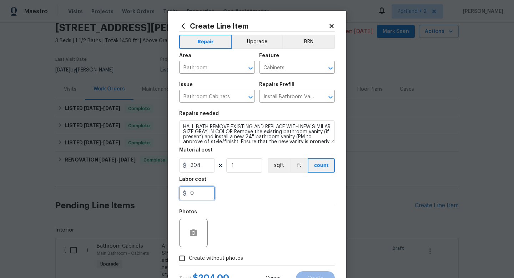
click at [196, 192] on input "0" at bounding box center [197, 193] width 36 height 14
type input "146"
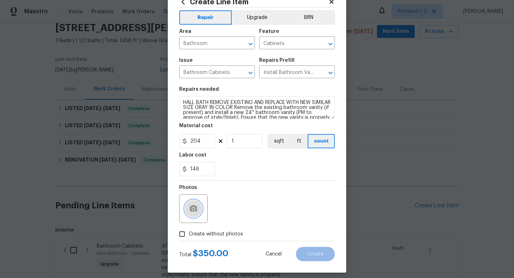
scroll to position [30, 0]
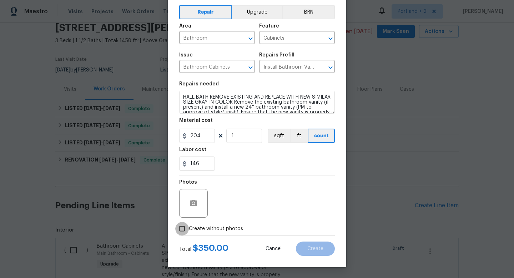
click at [179, 230] on input "Create without photos" at bounding box center [182, 229] width 14 height 14
checkbox input "true"
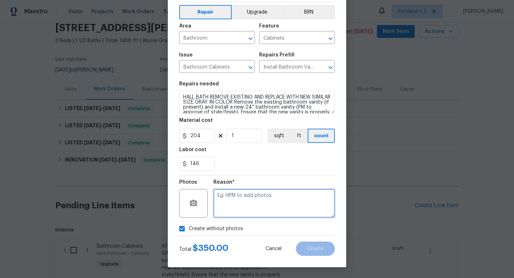
click at [250, 191] on textarea at bounding box center [274, 203] width 121 height 29
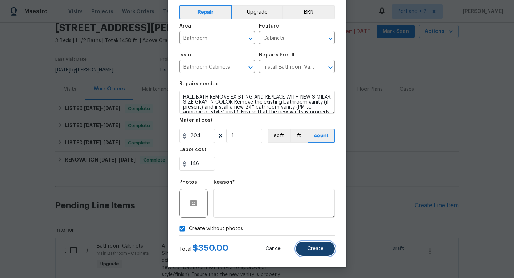
click at [321, 246] on span "Create" at bounding box center [315, 248] width 16 height 5
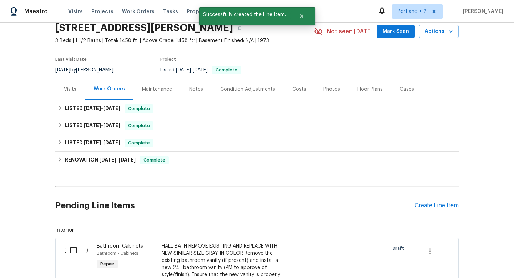
scroll to position [164, 0]
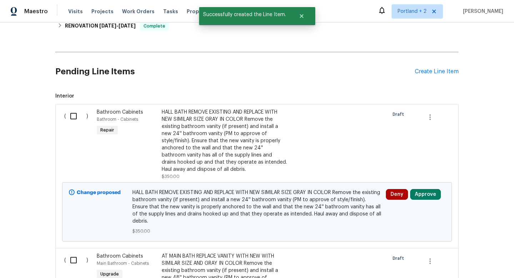
click at [192, 124] on div "HALL BATH REMOVE EXISTING AND REPLACE WITH NEW SIMILAR SIZE GRAY IN COLOR Remov…" at bounding box center [225, 141] width 126 height 64
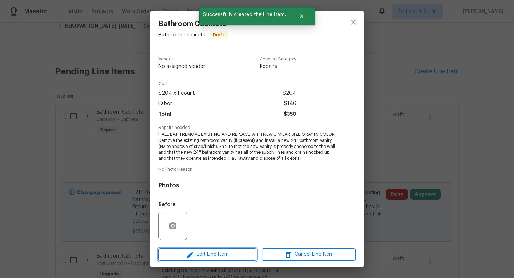
click at [223, 260] on button "Edit Line Item" at bounding box center [208, 254] width 98 height 12
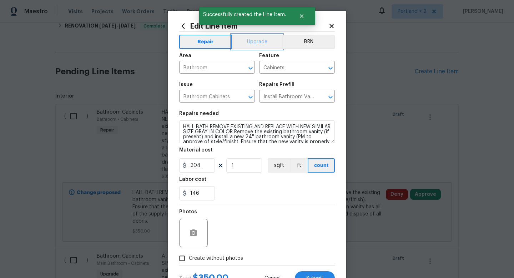
click at [271, 41] on button "Upgrade" at bounding box center [257, 42] width 51 height 14
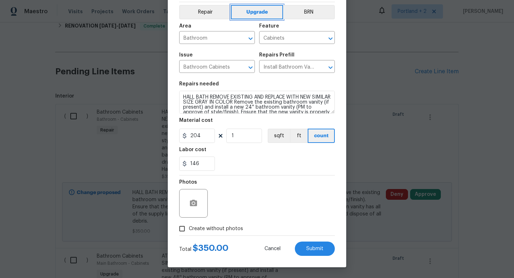
scroll to position [30, 0]
click at [320, 249] on span "Submit" at bounding box center [314, 248] width 17 height 5
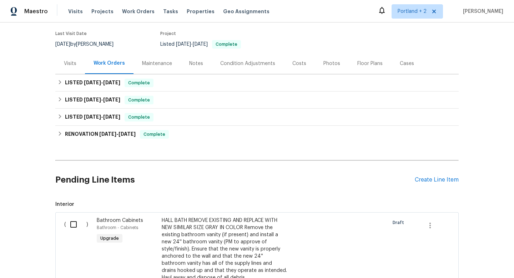
scroll to position [190, 0]
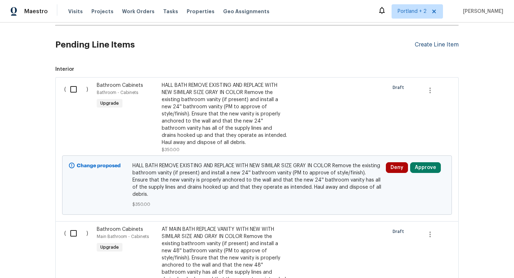
click at [430, 44] on div "Create Line Item" at bounding box center [437, 44] width 44 height 7
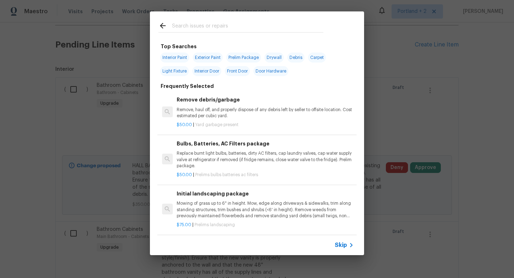
click at [216, 23] on input "text" at bounding box center [247, 26] width 151 height 11
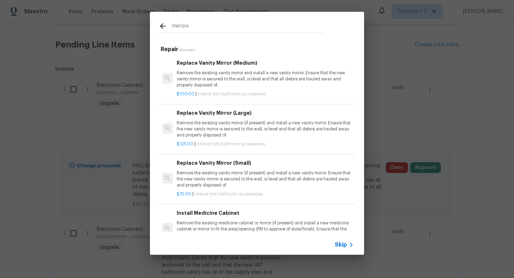
type input "mirrors"
click at [244, 78] on p "Remove the existing vanity mirror and install a new vanity mirror. Ensure that …" at bounding box center [265, 79] width 177 height 18
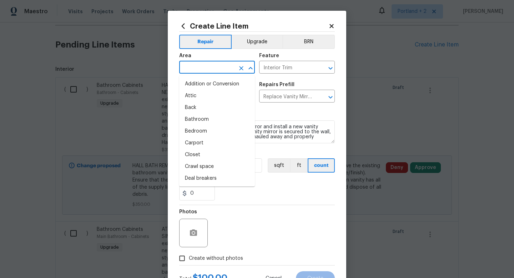
click at [189, 68] on input "text" at bounding box center [207, 67] width 56 height 11
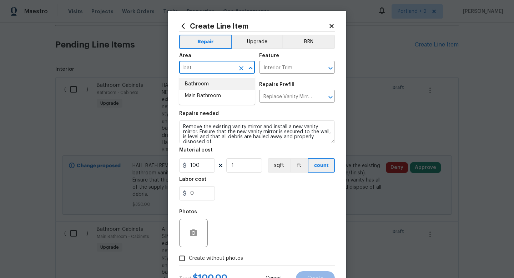
click at [192, 84] on li "Bathroom" at bounding box center [217, 84] width 76 height 12
type input "Bathroom"
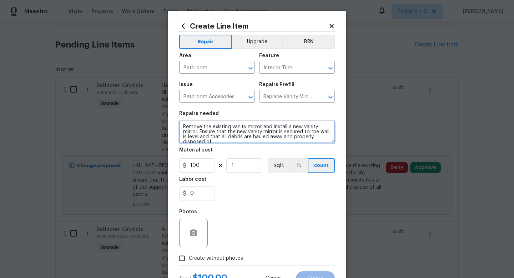
click at [183, 125] on textarea "Remove the existing vanity mirror and install a new vanity mirror. Ensure that …" at bounding box center [257, 131] width 156 height 23
drag, startPoint x: 250, startPoint y: 126, endPoint x: 237, endPoint y: 127, distance: 13.6
click at [237, 127] on textarea "BOTH BATHROOMS REPLACE MIRROR WITH NEW SIZE APPROPRORemove the existing vanity …" at bounding box center [257, 131] width 156 height 23
click at [326, 127] on textarea "BOTH BATHROOMS REMOVE MED CABS/ MIRRORS MIRROR WITH NEW SIZE APPROPRORemove the…" at bounding box center [257, 131] width 156 height 23
click at [219, 133] on textarea "BOTH BATHROOMS REMOVE MED CABS/ MIRRORS WITH NEW SIZE APPROPRORemove the existi…" at bounding box center [257, 131] width 156 height 23
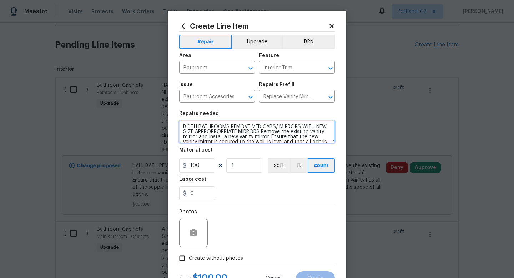
click at [221, 133] on textarea "BOTH BATHROOMS REMOVE MED CABS/ MIRRORS WITH NEW SIZE APPROPROPRIATE MIRRORS Re…" at bounding box center [257, 131] width 156 height 23
click at [295, 135] on textarea "BOTH BATHROOMS REMOVE MED CABS/ MIRRORS WITH NEW SIZE APPROPRIATE MIRRORS Remov…" at bounding box center [257, 131] width 156 height 23
type textarea "BOTH BATHROOMS REMOVE MED CABS/ MIRRORS WITH NEW SIZE APPROPRIATE MIRRORS Remov…"
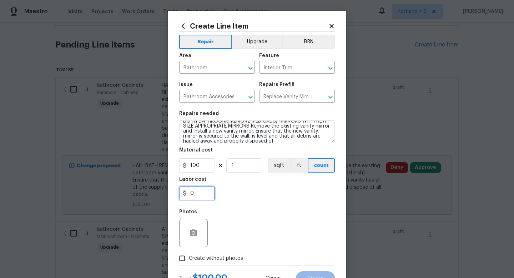
click at [194, 190] on input "0" at bounding box center [197, 193] width 36 height 14
type input "1"
type input "50"
click at [249, 166] on input "1" at bounding box center [244, 165] width 36 height 14
type input "2"
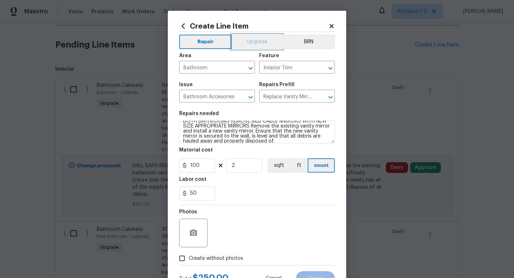
click at [261, 37] on button "Upgrade" at bounding box center [257, 42] width 51 height 14
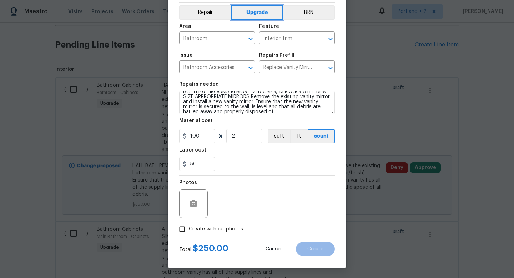
scroll to position [30, 0]
click at [235, 227] on span "Create without photos" at bounding box center [216, 228] width 54 height 7
click at [189, 227] on input "Create without photos" at bounding box center [182, 229] width 14 height 14
checkbox input "true"
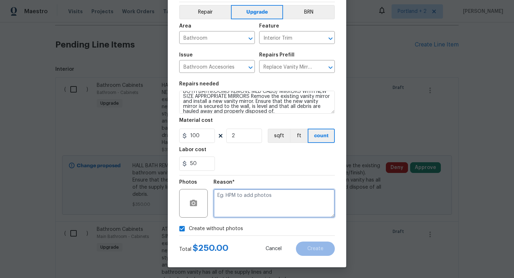
click at [285, 206] on textarea at bounding box center [274, 203] width 121 height 29
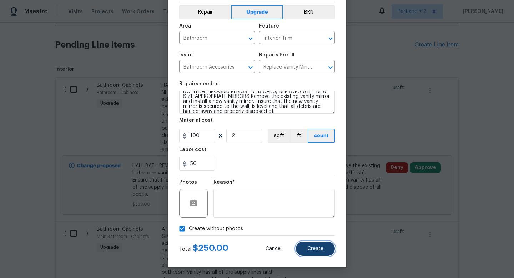
click at [317, 247] on span "Create" at bounding box center [315, 248] width 16 height 5
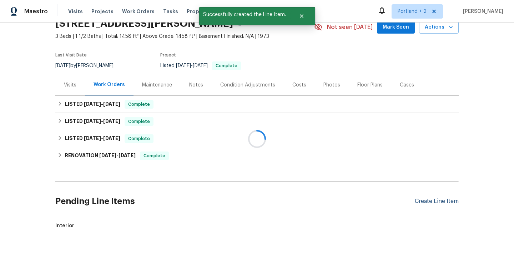
scroll to position [190, 0]
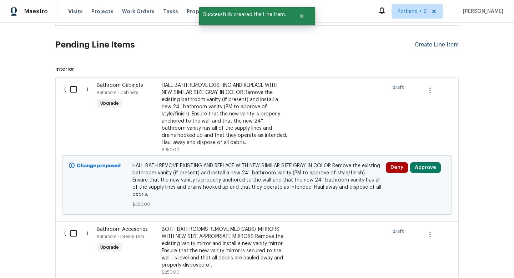
click at [433, 46] on div "Create Line Item" at bounding box center [437, 44] width 44 height 7
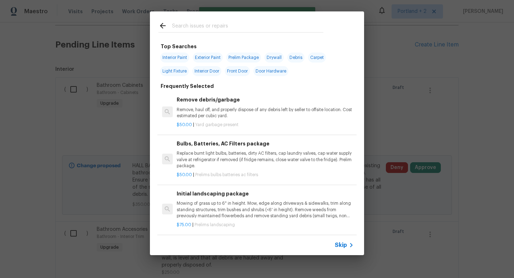
click at [214, 25] on input "text" at bounding box center [247, 26] width 151 height 11
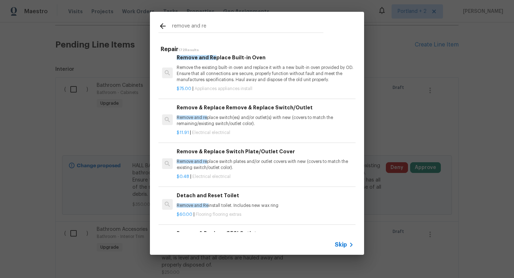
scroll to position [158, 0]
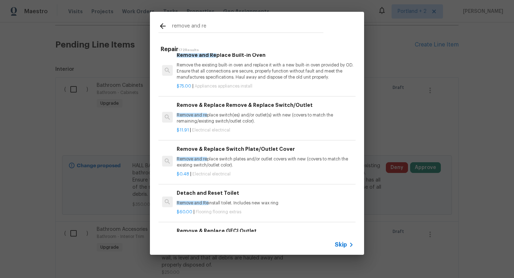
type input "remove and re"
click at [237, 195] on h6 "Detach and Reset Toilet" at bounding box center [265, 193] width 177 height 8
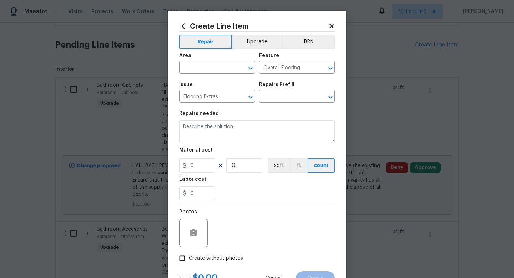
type input "Detach and Reset Toilet $60.00"
type textarea "Remove and Re install toilet. Includes new wax ring"
type input "60"
type input "1"
click at [214, 67] on input "text" at bounding box center [207, 67] width 56 height 11
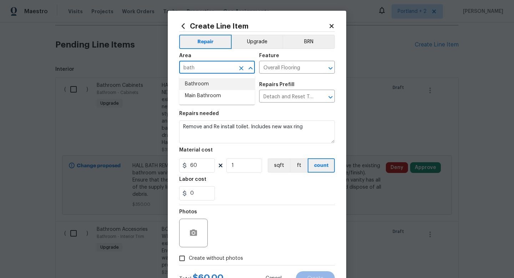
click at [205, 84] on li "Bathroom" at bounding box center [217, 84] width 76 height 12
type input "Bathroom"
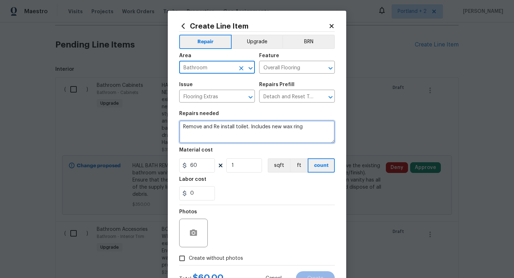
click at [181, 128] on textarea "Remove and Re install toilet. Includes new wax ring" at bounding box center [257, 131] width 156 height 23
type textarea "BOTH TOILETS PLEASE REMOVE BEFORE FLOORING AND REINSTALL AFTER Remove and Re in…"
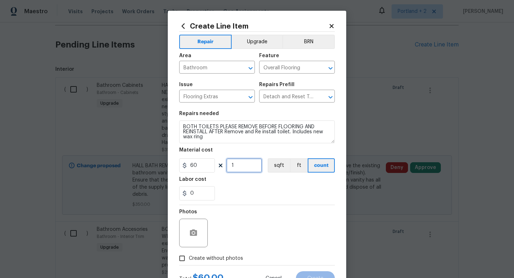
click at [243, 164] on input "1" at bounding box center [244, 165] width 36 height 14
type input "2"
click at [192, 165] on input "60" at bounding box center [197, 165] width 36 height 14
type input "50"
click at [264, 42] on button "Upgrade" at bounding box center [257, 42] width 51 height 14
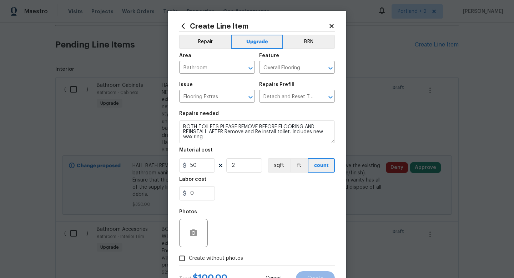
click at [192, 251] on div "Photos" at bounding box center [194, 228] width 30 height 46
click at [191, 261] on span "Create without photos" at bounding box center [216, 258] width 54 height 7
click at [189, 261] on input "Create without photos" at bounding box center [182, 258] width 14 height 14
checkbox input "true"
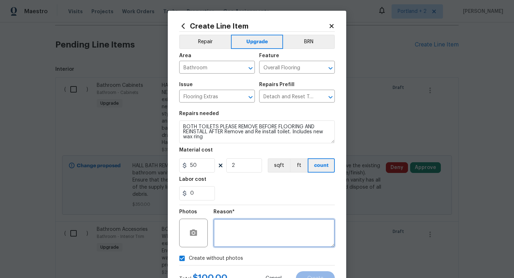
click at [257, 231] on textarea at bounding box center [274, 233] width 121 height 29
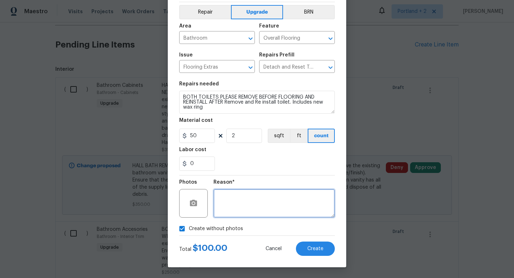
scroll to position [27, 0]
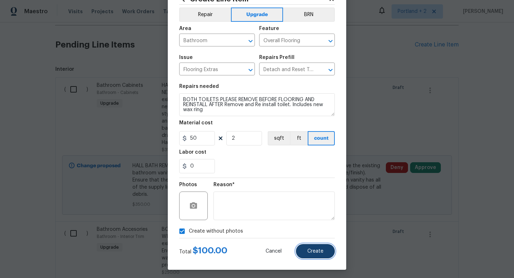
click at [311, 255] on button "Create" at bounding box center [315, 251] width 39 height 14
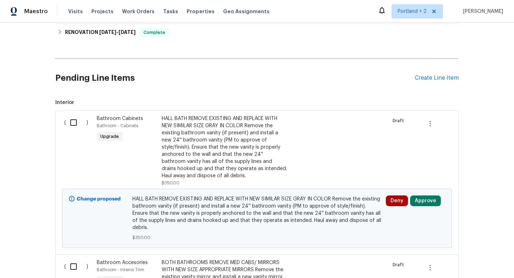
scroll to position [147, 0]
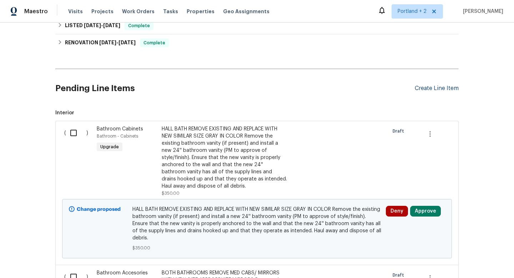
click at [426, 89] on div "Create Line Item" at bounding box center [437, 88] width 44 height 7
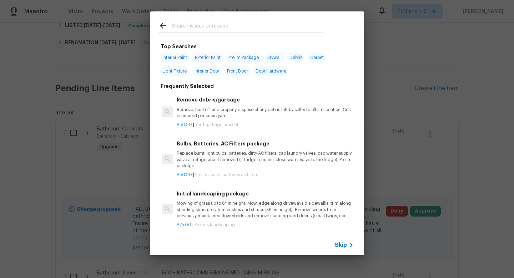
click at [199, 29] on input "text" at bounding box center [247, 26] width 151 height 11
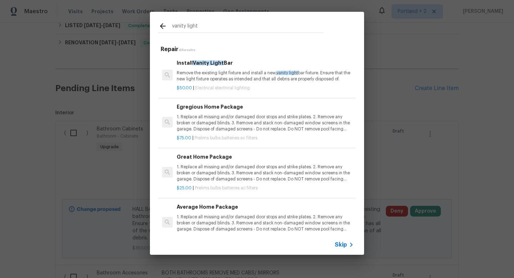
type input "vanity light"
click at [245, 75] on p "Remove the existing light fixture and install a new, vanity light bar fixture. …" at bounding box center [265, 76] width 177 height 12
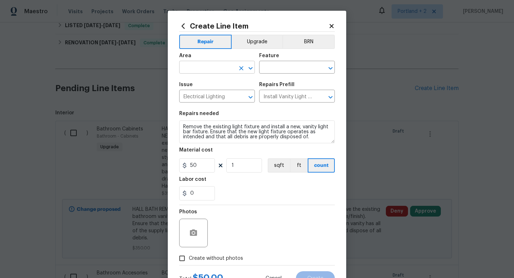
click at [211, 71] on input "text" at bounding box center [207, 67] width 56 height 11
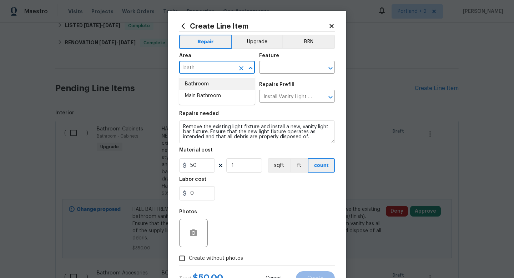
click at [218, 84] on li "Bathroom" at bounding box center [217, 84] width 76 height 12
type input "Bathroom"
click at [274, 64] on input "text" at bounding box center [287, 67] width 56 height 11
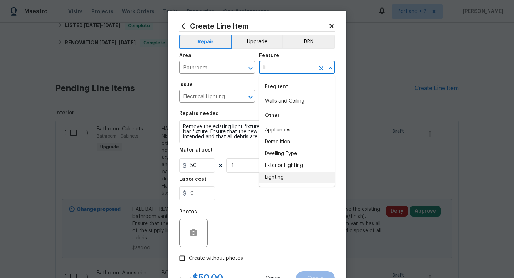
click at [285, 177] on li "Lighting" at bounding box center [297, 177] width 76 height 12
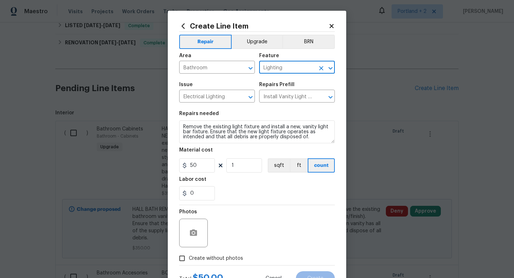
type input "Lighting"
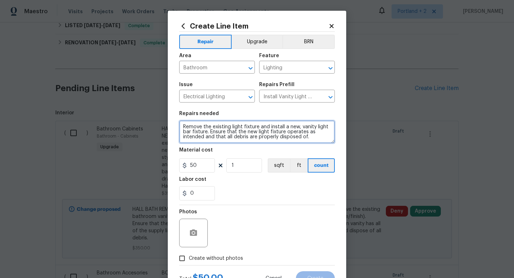
click at [182, 124] on textarea "Remove the existing light fixture and install a new, vanity light bar fixture. …" at bounding box center [257, 131] width 156 height 23
type textarea "AT BOTH BATHROOMS REPLACE VANITY LIGHTS WITH NEW SIZE APPROPRIATE BRUSHED NICKE…"
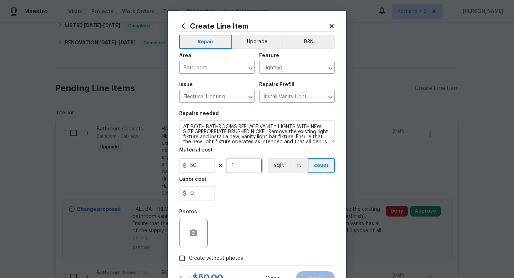
click at [237, 164] on input "1" at bounding box center [244, 165] width 36 height 14
type input "2"
click at [210, 191] on input "0" at bounding box center [197, 193] width 36 height 14
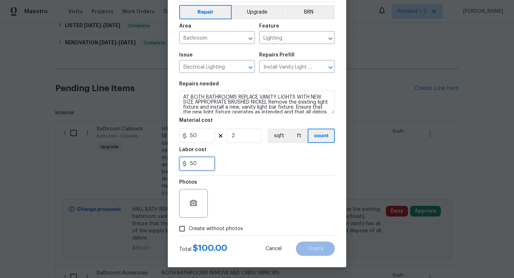
type input "50"
click at [188, 229] on input "Create without photos" at bounding box center [182, 229] width 14 height 14
checkbox input "true"
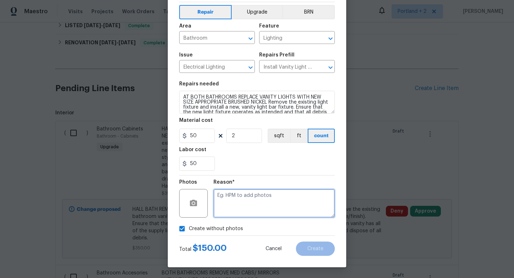
click at [247, 213] on textarea at bounding box center [274, 203] width 121 height 29
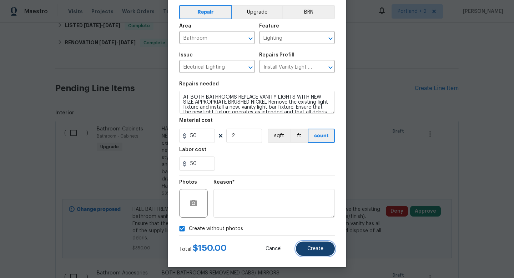
click at [318, 249] on span "Create" at bounding box center [315, 248] width 16 height 5
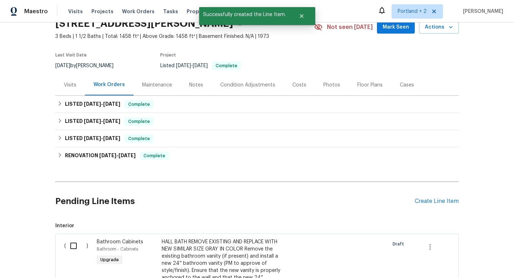
scroll to position [147, 0]
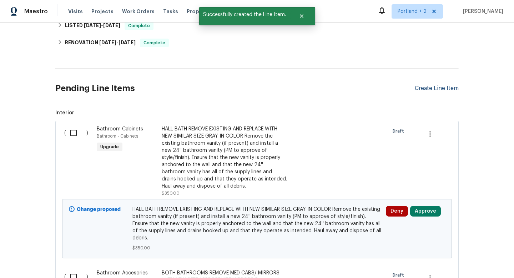
click at [431, 87] on div "Create Line Item" at bounding box center [437, 88] width 44 height 7
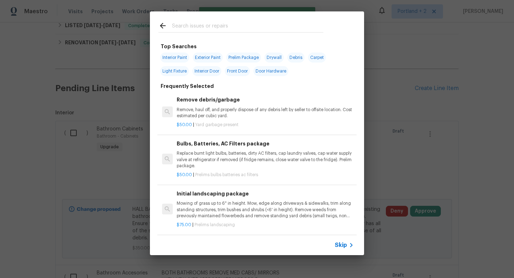
click at [201, 28] on input "text" at bounding box center [247, 26] width 151 height 11
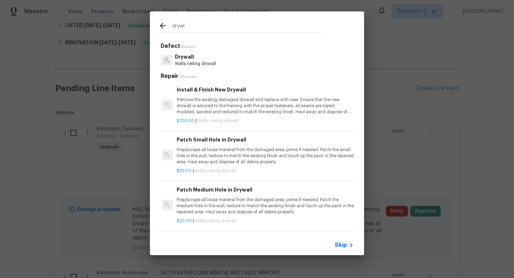
type input "drywl"
click at [213, 109] on p "Remove the existing damaged drywall and replace with new. Ensure that the new d…" at bounding box center [265, 106] width 177 height 18
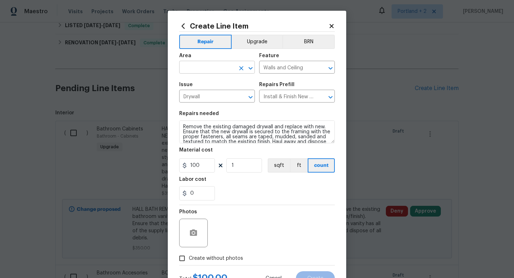
click at [190, 65] on input "text" at bounding box center [207, 67] width 56 height 11
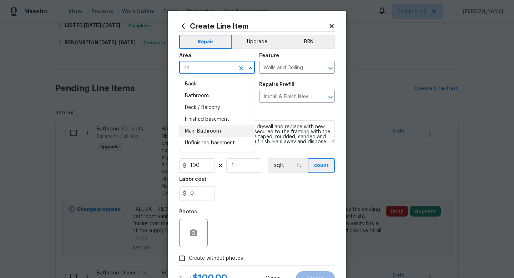
click at [204, 130] on li "Main Bathroom" at bounding box center [217, 131] width 76 height 12
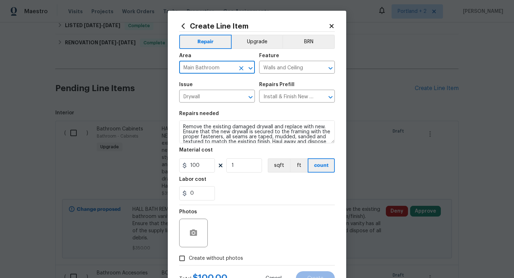
type input "Main Bathroom"
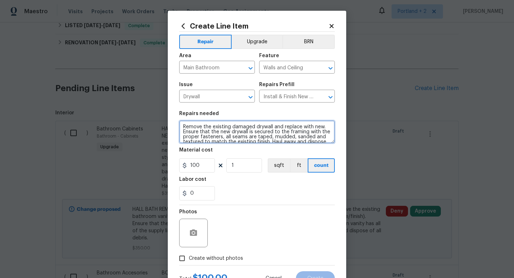
click at [182, 127] on textarea "Remove the existing damaged drywall and replace with new. Ensure that the new d…" at bounding box center [257, 131] width 156 height 23
type textarea "WHERE TILE WAS REMOVED ON WALLS, REPLACE/ REPAIR DRYWALL AS NEEDED AND TEXTURE …"
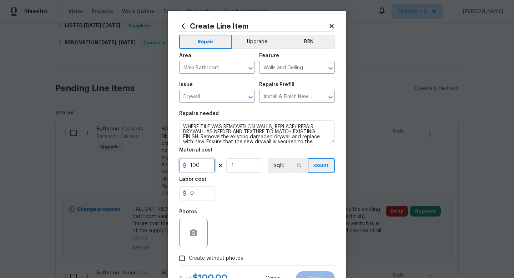
drag, startPoint x: 206, startPoint y: 170, endPoint x: 150, endPoint y: 160, distance: 57.4
click at [151, 160] on div "Create Line Item Repair Upgrade BRN Area Main Bathroom ​ Feature Walls and Ceil…" at bounding box center [257, 139] width 514 height 278
type input "750"
click at [210, 193] on input "0" at bounding box center [197, 193] width 36 height 14
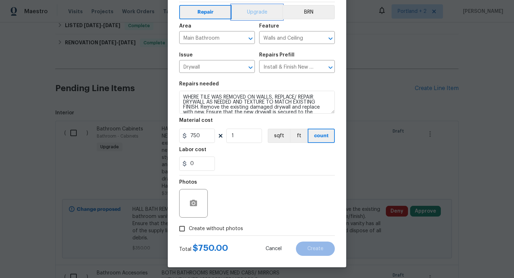
click at [256, 18] on button "Upgrade" at bounding box center [257, 12] width 51 height 14
click at [182, 234] on input "Create without photos" at bounding box center [182, 229] width 14 height 14
checkbox input "true"
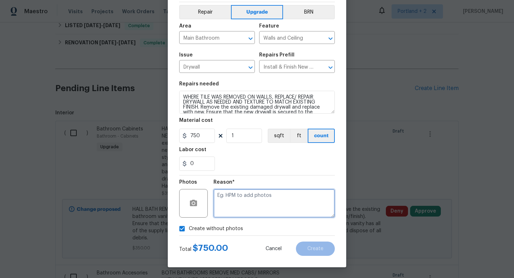
click at [273, 190] on textarea at bounding box center [274, 203] width 121 height 29
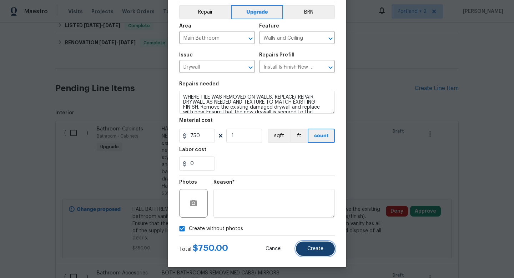
click at [323, 246] on button "Create" at bounding box center [315, 248] width 39 height 14
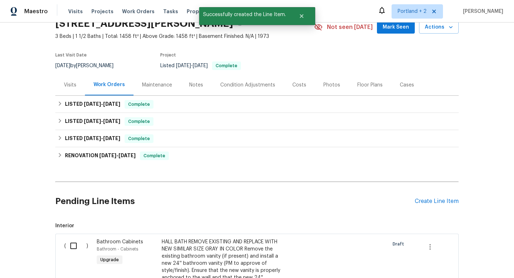
scroll to position [147, 0]
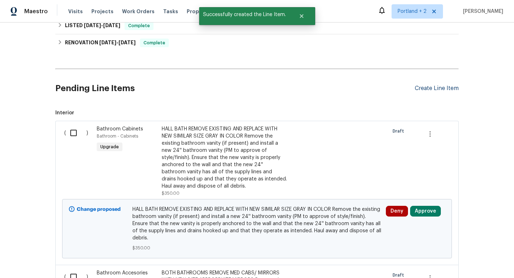
click at [428, 88] on div "Create Line Item" at bounding box center [437, 88] width 44 height 7
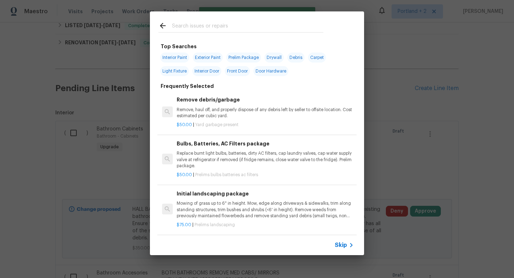
click at [177, 30] on input "text" at bounding box center [247, 26] width 151 height 11
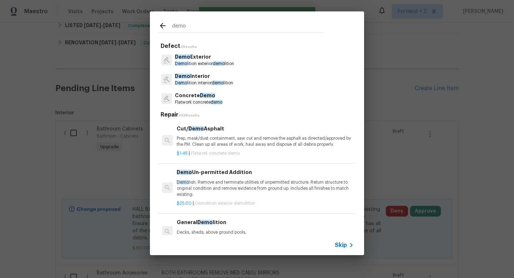
type input "demo"
click at [211, 84] on p "Demo lition interior demo lition" at bounding box center [204, 83] width 58 height 6
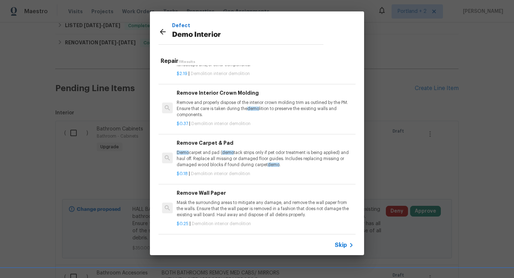
scroll to position [336, 0]
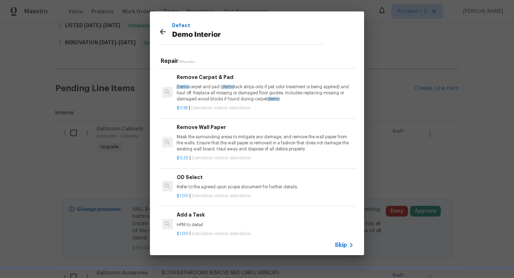
click at [206, 219] on div "Add a Task HPM to detail" at bounding box center [265, 219] width 177 height 17
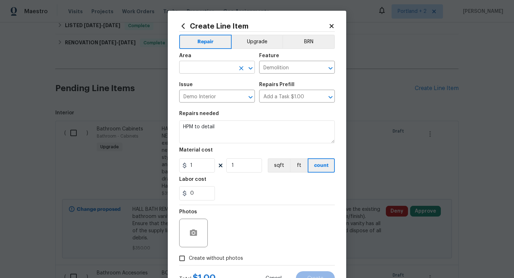
click at [222, 68] on input "text" at bounding box center [207, 67] width 56 height 11
click at [209, 97] on li "Main Bathroom" at bounding box center [217, 96] width 76 height 12
type input "Main Bathroom"
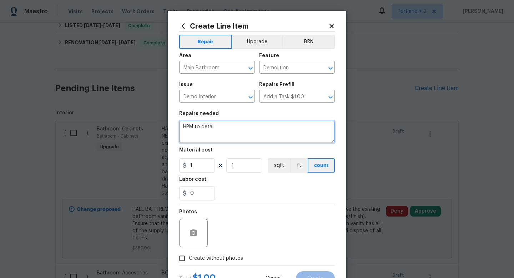
drag, startPoint x: 219, startPoint y: 121, endPoint x: 200, endPoint y: 127, distance: 20.1
click at [200, 127] on textarea "HPM to detail" at bounding box center [257, 131] width 156 height 23
drag, startPoint x: 231, startPoint y: 131, endPoint x: 126, endPoint y: 110, distance: 107.0
click at [126, 110] on div "Create Line Item Repair Upgrade BRN Area Main Bathroom ​ Feature Demolition ​ I…" at bounding box center [257, 139] width 514 height 278
type textarea "Demo and remove tile on walls and floor in main bath"
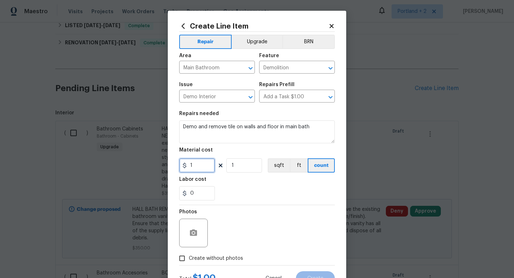
click at [202, 169] on input "1" at bounding box center [197, 165] width 36 height 14
type input "500"
click at [197, 262] on label "Create without photos" at bounding box center [209, 258] width 68 height 14
click at [189, 262] on input "Create without photos" at bounding box center [182, 258] width 14 height 14
checkbox input "true"
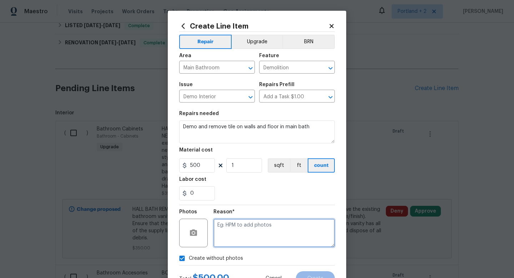
click at [252, 245] on textarea at bounding box center [274, 233] width 121 height 29
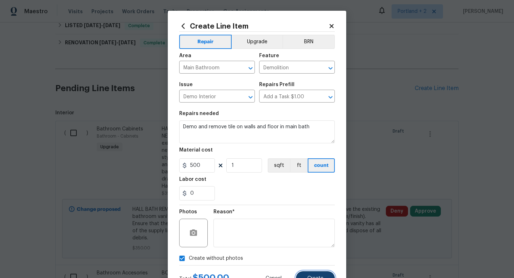
click at [318, 275] on button "Create" at bounding box center [315, 278] width 39 height 14
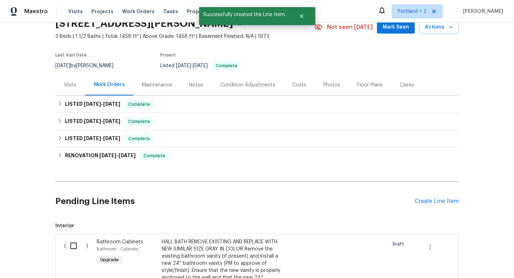
scroll to position [147, 0]
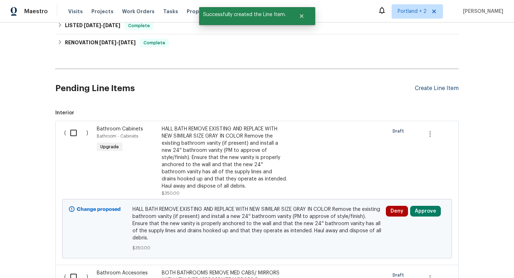
click at [432, 89] on div "Create Line Item" at bounding box center [437, 88] width 44 height 7
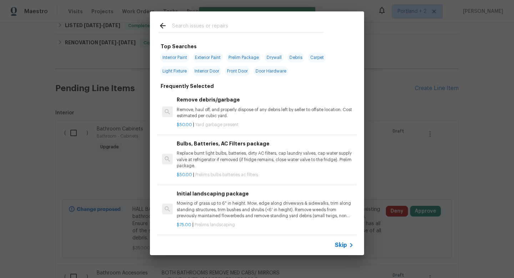
click at [221, 25] on input "text" at bounding box center [247, 26] width 151 height 11
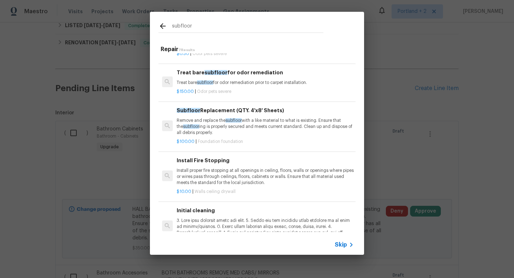
scroll to position [106, 0]
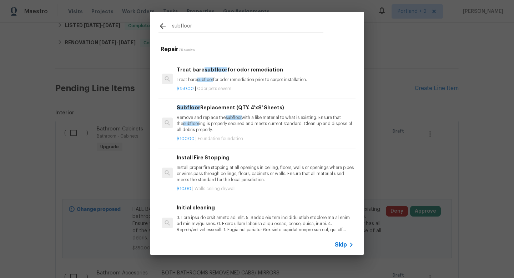
type input "subfloor"
click at [233, 121] on p "Remove and replace the subfloor with a like material to what is existing. Ensur…" at bounding box center [265, 124] width 177 height 18
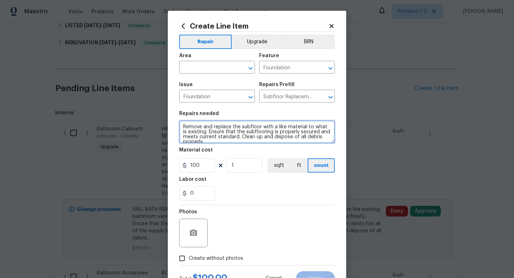
click at [179, 122] on textarea "Remove and replace the subfloor with a like material to what is existing. Ensur…" at bounding box center [257, 131] width 156 height 23
type textarea "REPLACE SUBFLOOR AS NEEDED IN MAIN BATH FOR LVP INSTALLATION. Remove and replac…"
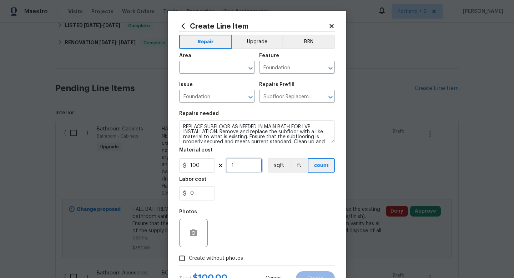
click at [244, 165] on input "1" at bounding box center [244, 165] width 36 height 14
type input "3"
click at [263, 41] on button "Upgrade" at bounding box center [257, 42] width 51 height 14
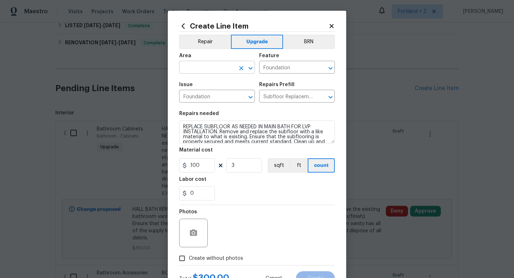
click at [216, 66] on input "text" at bounding box center [207, 67] width 56 height 11
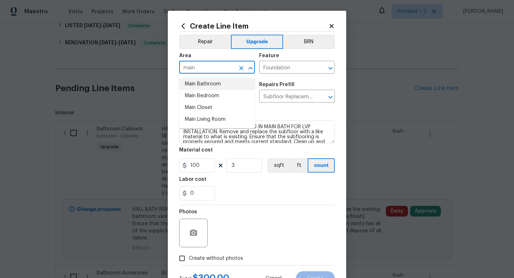
click at [215, 87] on li "Main Bathroom" at bounding box center [217, 84] width 76 height 12
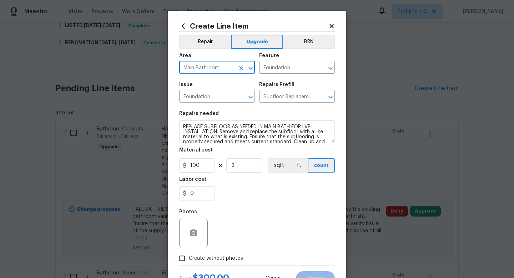
type input "Main Bathroom"
click at [186, 260] on input "Create without photos" at bounding box center [182, 258] width 14 height 14
checkbox input "true"
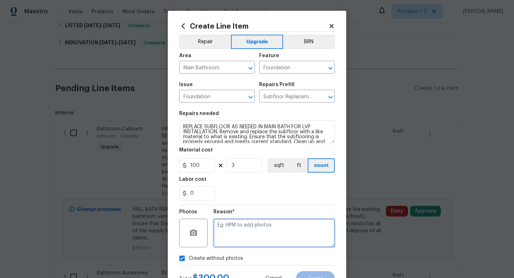
click at [250, 233] on textarea at bounding box center [274, 233] width 121 height 29
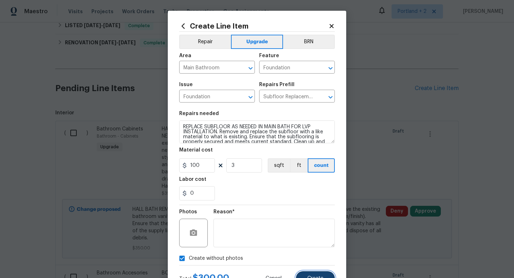
click at [312, 276] on span "Create" at bounding box center [315, 278] width 16 height 5
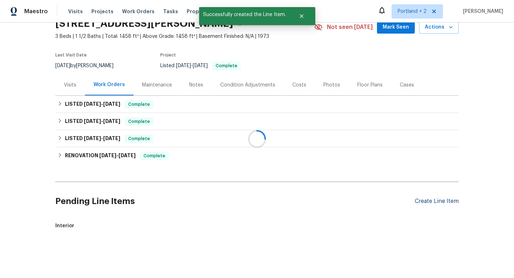
scroll to position [147, 0]
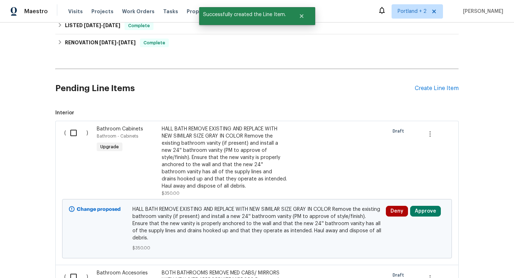
click at [431, 83] on div "Pending Line Items Create Line Item" at bounding box center [256, 88] width 403 height 33
click at [426, 85] on div "Create Line Item" at bounding box center [437, 88] width 44 height 7
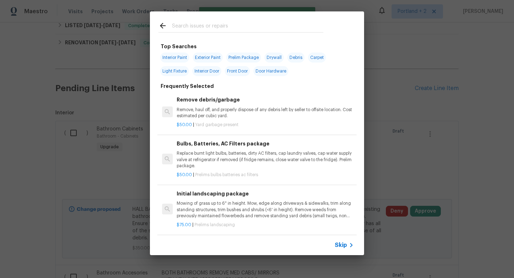
click at [260, 28] on input "text" at bounding box center [247, 26] width 151 height 11
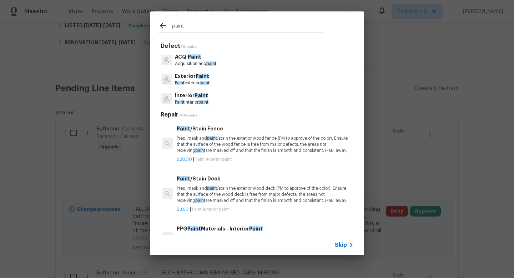
type input "paint"
click at [200, 95] on span "Paint" at bounding box center [202, 95] width 14 height 5
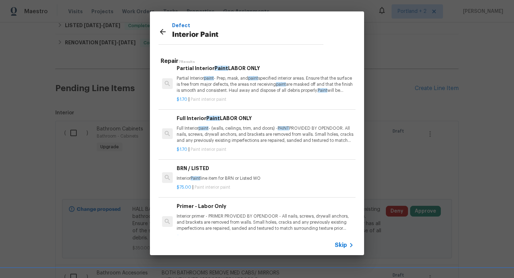
scroll to position [104, 0]
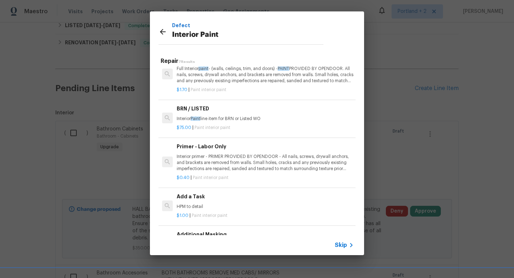
click at [213, 207] on p "HPM to detail" at bounding box center [265, 207] width 177 height 6
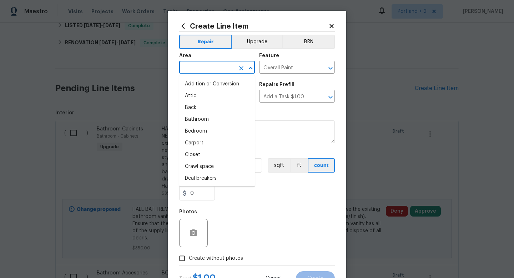
click at [218, 67] on input "text" at bounding box center [207, 67] width 56 height 11
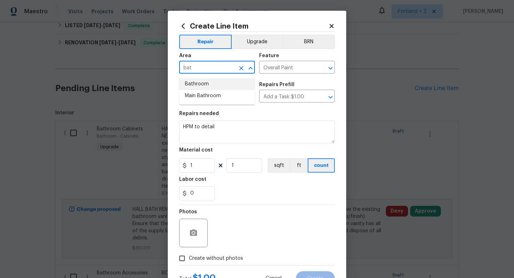
click at [212, 82] on li "Bathroom" at bounding box center [217, 84] width 76 height 12
type input "Bathroom"
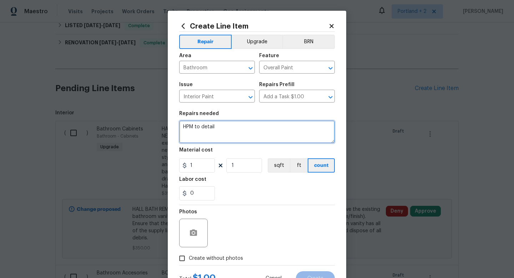
drag, startPoint x: 231, startPoint y: 126, endPoint x: 117, endPoint y: 114, distance: 114.5
click at [118, 116] on div "Create Line Item Repair Upgrade BRN Area Bathroom ​ Feature Overall Paint ​ Iss…" at bounding box center [257, 139] width 514 height 278
type textarea "Re paint main bath and touch up hall bath as needed to match existing color. Pl…"
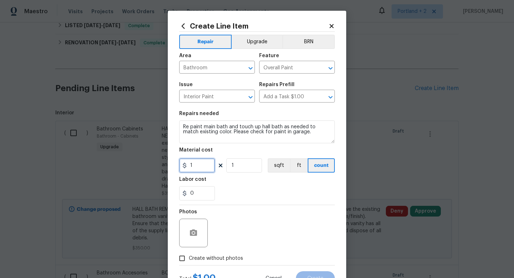
click at [200, 164] on input "1" at bounding box center [197, 165] width 36 height 14
type input "400"
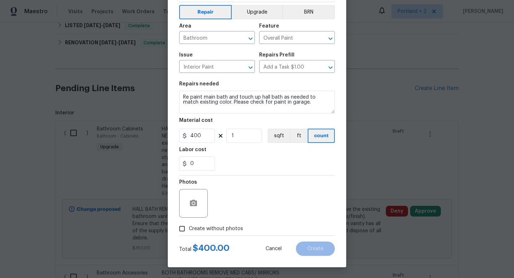
click at [193, 232] on label "Create without photos" at bounding box center [209, 229] width 68 height 14
click at [189, 232] on input "Create without photos" at bounding box center [182, 229] width 14 height 14
checkbox input "true"
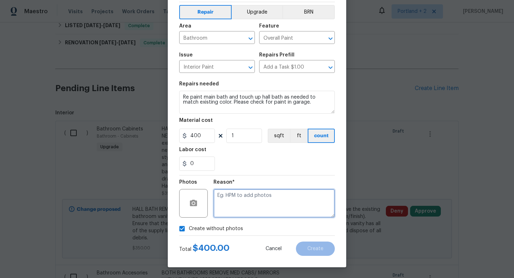
click at [269, 205] on textarea at bounding box center [274, 203] width 121 height 29
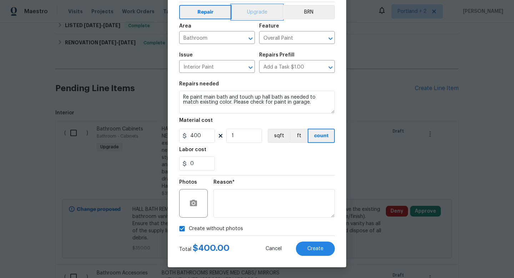
click at [260, 16] on button "Upgrade" at bounding box center [257, 12] width 51 height 14
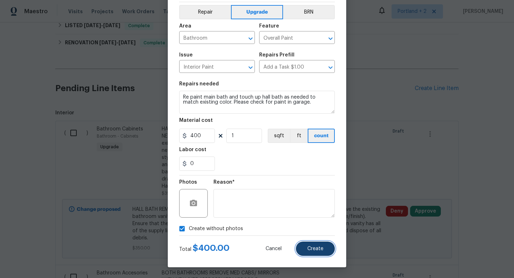
click at [315, 246] on span "Create" at bounding box center [315, 248] width 16 height 5
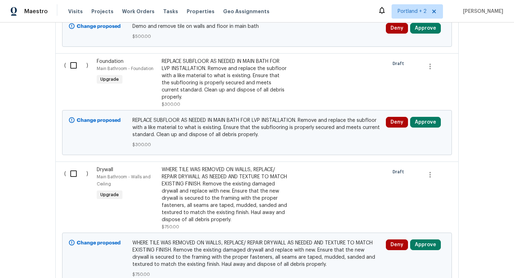
scroll to position [999, 0]
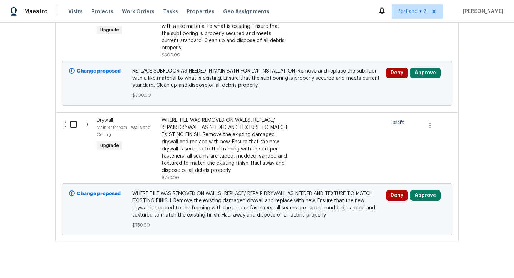
click at [72, 117] on input "checkbox" at bounding box center [76, 124] width 20 height 15
checkbox input "true"
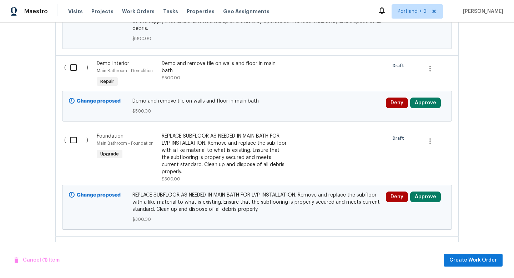
scroll to position [870, 0]
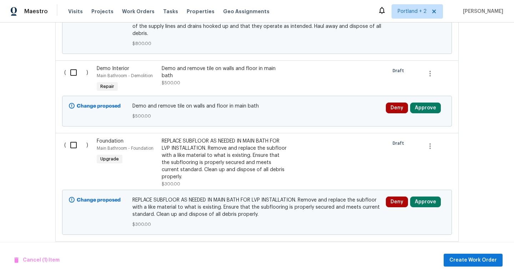
click at [72, 137] on input "checkbox" at bounding box center [76, 144] width 20 height 15
checkbox input "true"
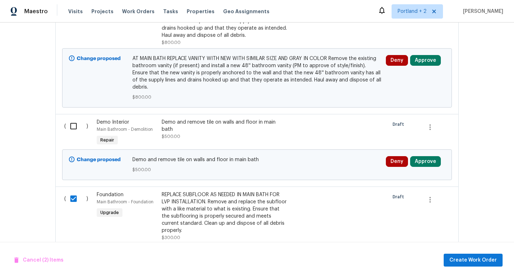
click at [75, 119] on input "checkbox" at bounding box center [76, 126] width 20 height 15
checkbox input "true"
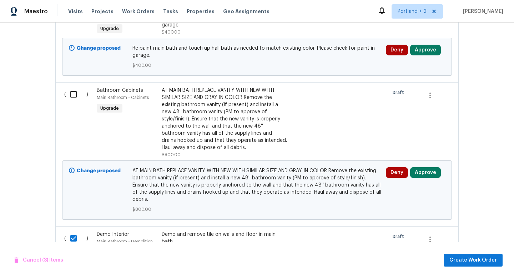
scroll to position [704, 0]
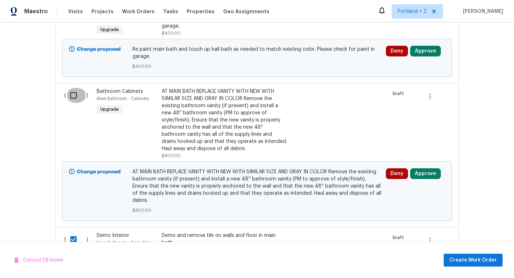
click at [77, 95] on input "checkbox" at bounding box center [76, 95] width 20 height 15
checkbox input "true"
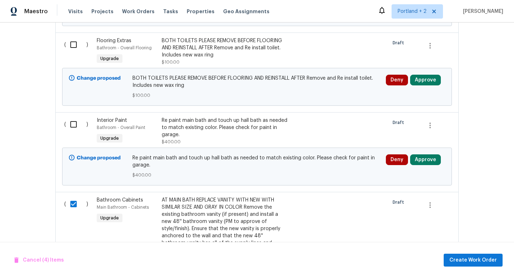
scroll to position [584, 0]
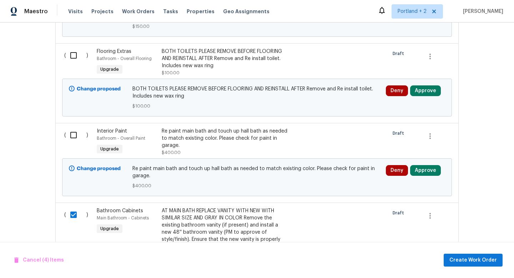
click at [71, 134] on input "checkbox" at bounding box center [76, 134] width 20 height 15
checkbox input "true"
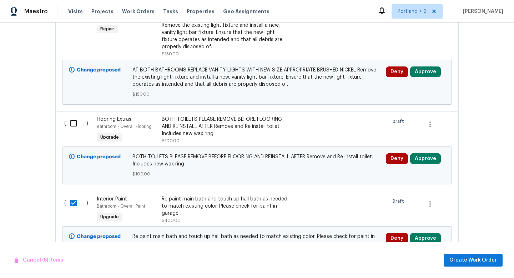
scroll to position [514, 0]
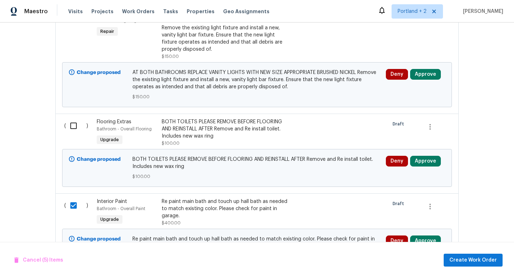
click at [72, 125] on input "checkbox" at bounding box center [76, 125] width 20 height 15
checkbox input "true"
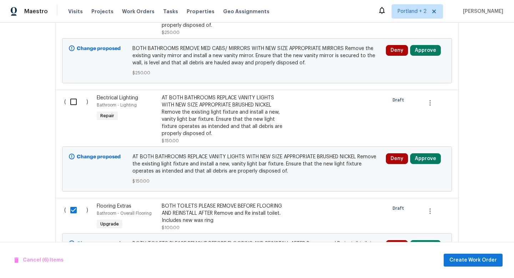
scroll to position [428, 0]
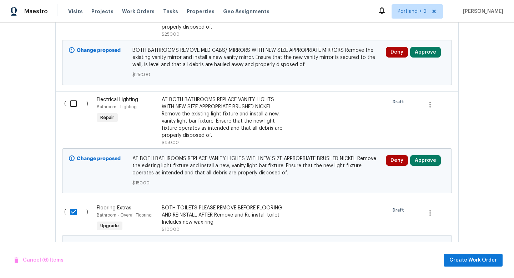
click at [72, 96] on div "( )" at bounding box center [78, 121] width 32 height 54
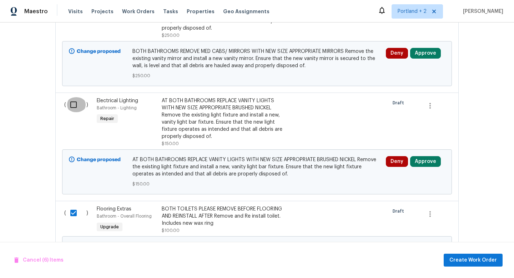
click at [76, 107] on input "checkbox" at bounding box center [76, 104] width 20 height 15
checkbox input "true"
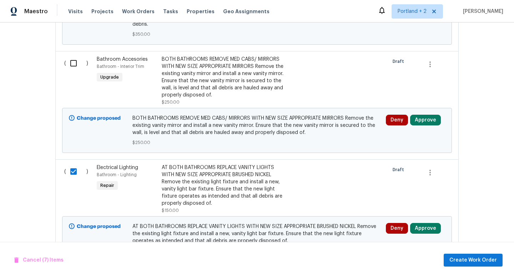
scroll to position [334, 0]
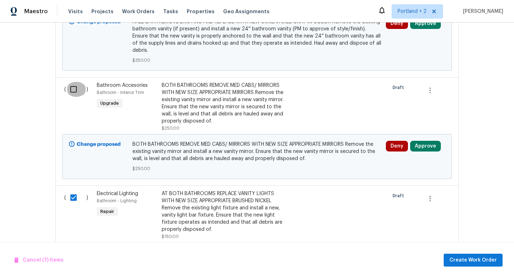
click at [71, 86] on input "checkbox" at bounding box center [76, 89] width 20 height 15
checkbox input "true"
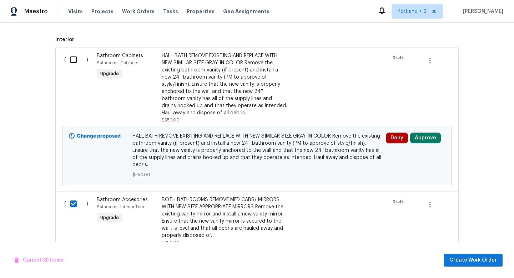
scroll to position [175, 0]
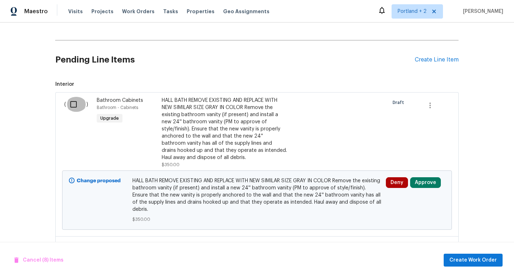
click at [70, 97] on input "checkbox" at bounding box center [76, 104] width 20 height 15
checkbox input "true"
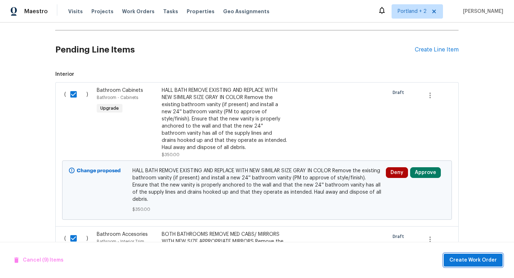
click at [480, 260] on span "Create Work Order" at bounding box center [473, 260] width 47 height 9
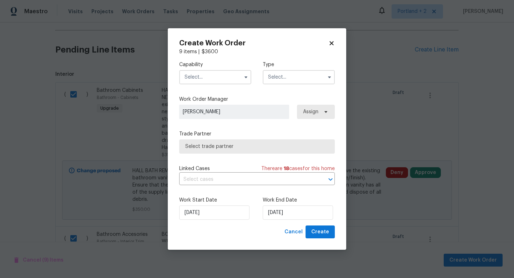
click at [208, 72] on input "text" at bounding box center [215, 77] width 72 height 14
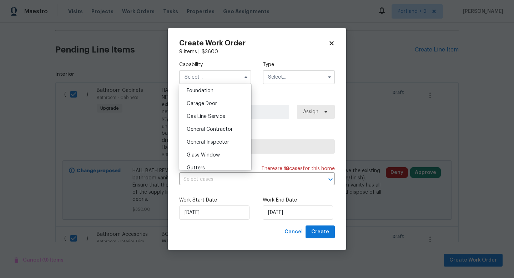
scroll to position [307, 0]
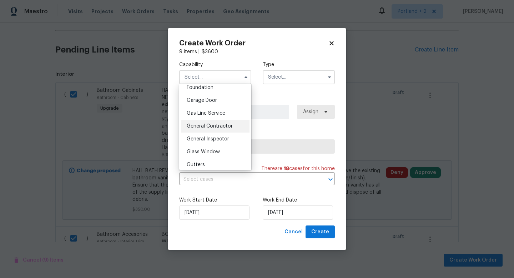
click at [214, 128] on span "General Contractor" at bounding box center [210, 126] width 46 height 5
type input "General Contractor"
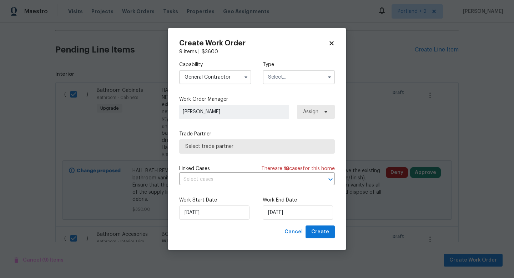
click at [279, 77] on input "text" at bounding box center [299, 77] width 72 height 14
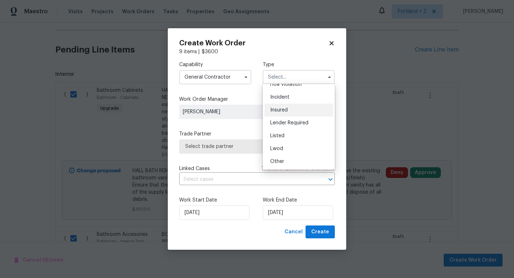
scroll to position [26, 0]
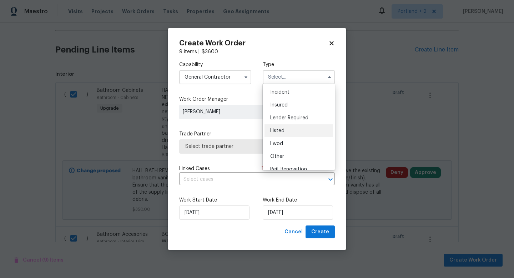
click at [285, 134] on div "Listed" at bounding box center [299, 130] width 69 height 13
type input "Listed"
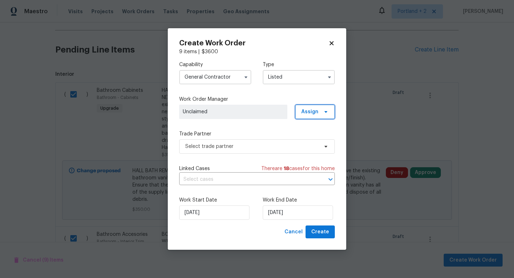
click at [307, 111] on span "Assign" at bounding box center [309, 111] width 17 height 7
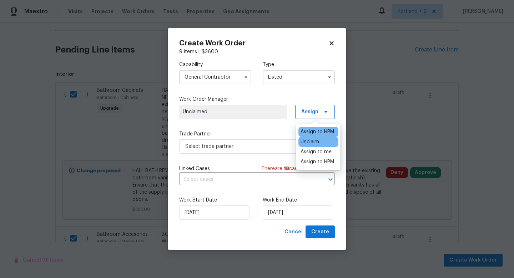
click at [308, 136] on div "Assign to HPM" at bounding box center [318, 132] width 40 height 10
click at [315, 127] on div "Assign to HPM" at bounding box center [318, 132] width 40 height 10
click at [331, 137] on div "Unclaim" at bounding box center [318, 142] width 40 height 10
click at [331, 133] on div "Assign to HPM" at bounding box center [318, 131] width 34 height 7
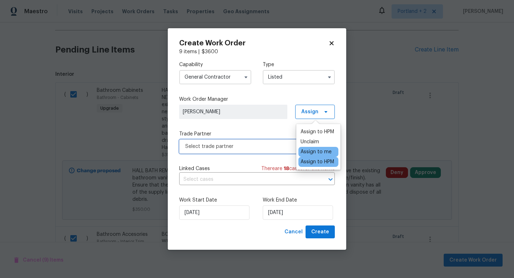
click at [234, 150] on span "Select trade partner" at bounding box center [257, 146] width 156 height 14
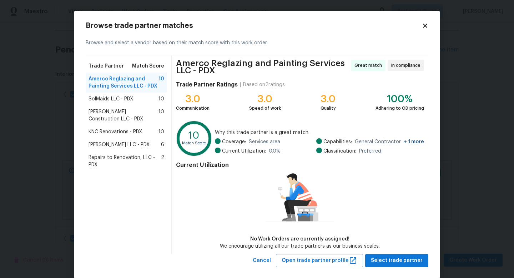
click at [113, 97] on span "SolMaids LLC - PDX" at bounding box center [111, 98] width 45 height 7
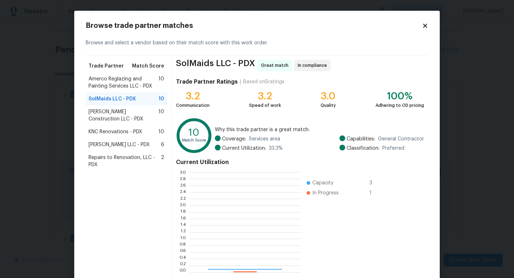
scroll to position [100, 111]
click at [117, 120] on span "Bowen Construction LLC - PDX" at bounding box center [124, 115] width 70 height 14
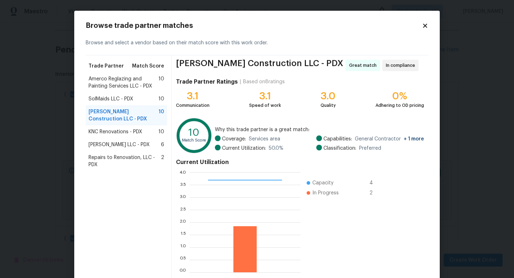
scroll to position [37, 0]
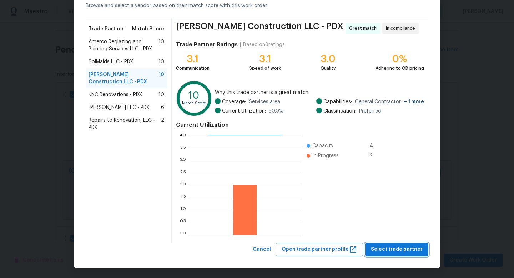
click at [408, 248] on span "Select trade partner" at bounding box center [397, 249] width 52 height 9
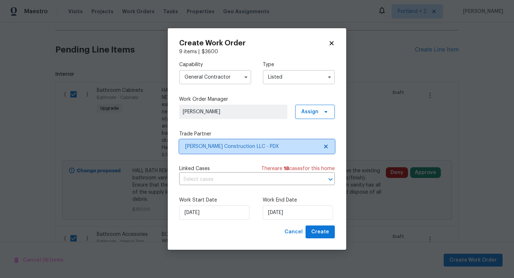
scroll to position [0, 0]
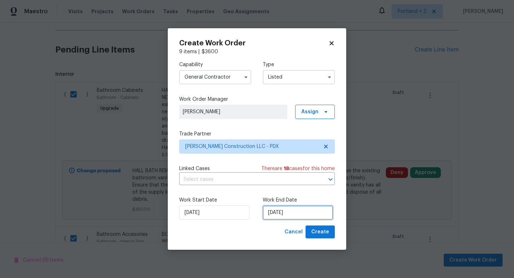
click at [294, 213] on input "10/6/2025" at bounding box center [298, 212] width 70 height 14
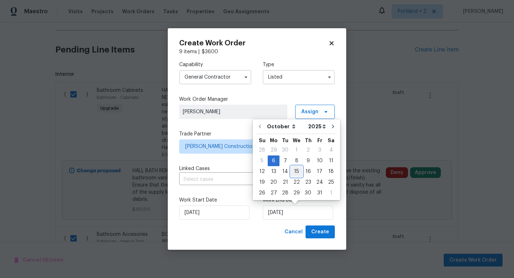
click at [293, 170] on div "15" at bounding box center [296, 171] width 11 height 10
type input "10/15/2025"
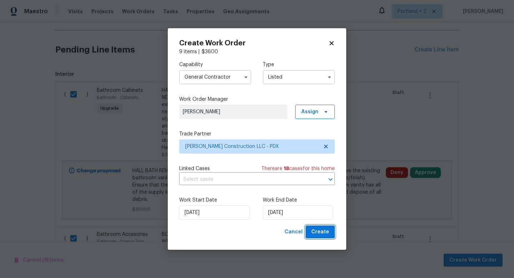
click at [326, 231] on span "Create" at bounding box center [320, 231] width 18 height 9
checkbox input "false"
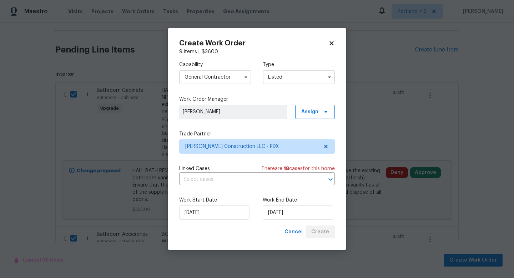
checkbox input "false"
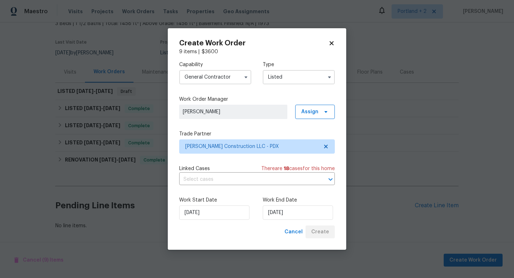
scroll to position [47, 0]
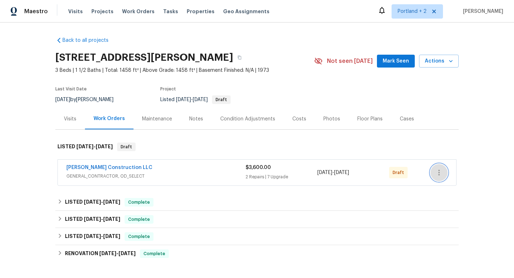
click at [439, 174] on icon "button" at bounding box center [438, 173] width 1 height 6
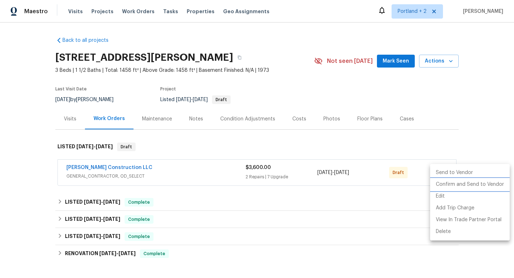
click at [452, 186] on li "Confirm and Send to Vendor" at bounding box center [470, 185] width 80 height 12
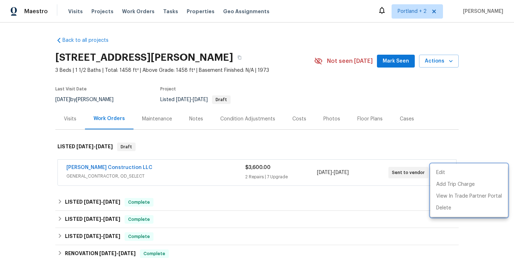
click at [211, 167] on div at bounding box center [257, 139] width 514 height 278
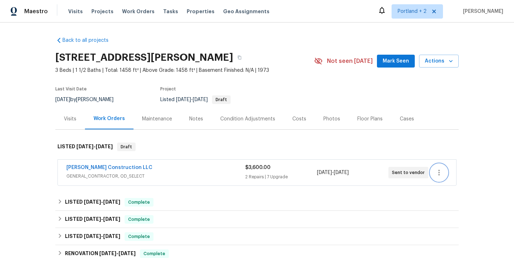
scroll to position [94, 0]
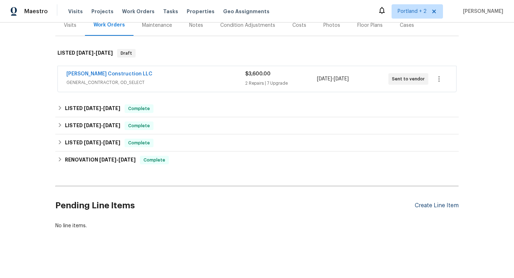
click at [439, 205] on div "Create Line Item" at bounding box center [437, 205] width 44 height 7
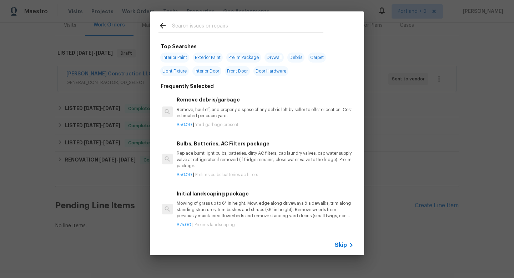
click at [238, 32] on input "text" at bounding box center [247, 26] width 151 height 11
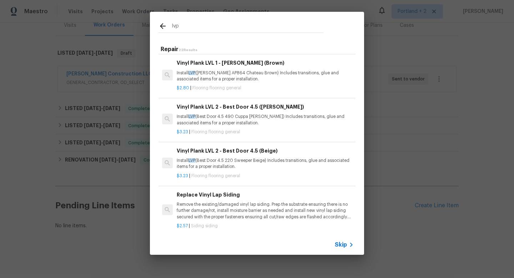
scroll to position [44, 0]
type input "lvp"
click at [271, 157] on p "Install LVP (Best Door 4.5 220 Sweeper Beige) Includes transitions, glue and as…" at bounding box center [265, 163] width 177 height 12
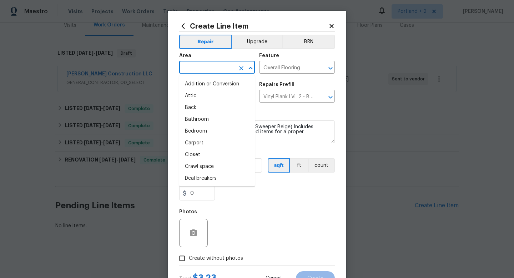
click at [198, 72] on input "text" at bounding box center [207, 67] width 56 height 11
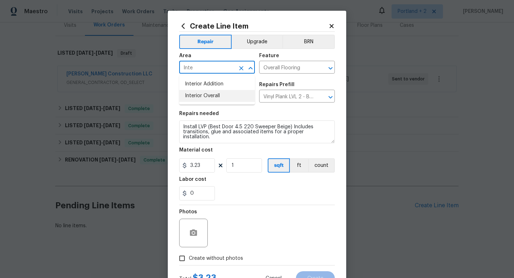
click at [201, 95] on li "Interior Overall" at bounding box center [217, 96] width 76 height 12
type input "Interior Overall"
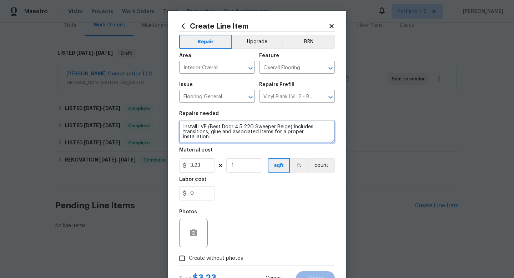
click at [181, 125] on textarea "Install LVP (Best Door 4.5 220 Sweeper Beige) Includes transitions, glue and as…" at bounding box center [257, 131] width 156 height 23
type textarea "ENTRY, KITCHEN, 2 BATHROOMS. Install LVP (Best Door 4.5 220 Sweeper Beige) Incl…"
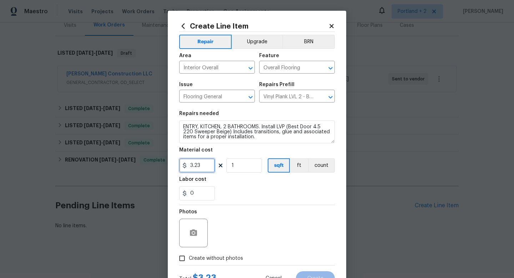
drag, startPoint x: 206, startPoint y: 167, endPoint x: 124, endPoint y: 162, distance: 82.3
click at [125, 167] on div "Create Line Item Repair Upgrade BRN Area Interior Overall ​ Feature Overall Flo…" at bounding box center [257, 139] width 514 height 278
type input "942.14"
click at [193, 262] on label "Create without photos" at bounding box center [209, 258] width 68 height 14
click at [189, 262] on input "Create without photos" at bounding box center [182, 258] width 14 height 14
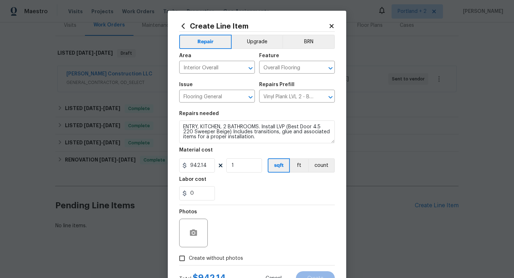
checkbox input "true"
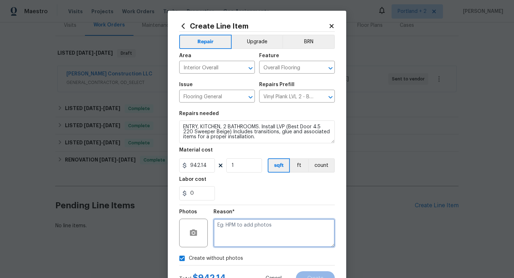
click at [252, 235] on textarea at bounding box center [274, 233] width 121 height 29
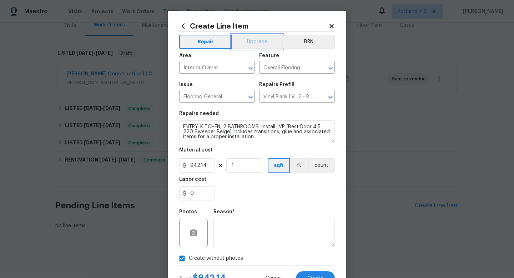
click at [262, 35] on button "Upgrade" at bounding box center [257, 42] width 51 height 14
click at [311, 275] on button "Create" at bounding box center [315, 278] width 39 height 14
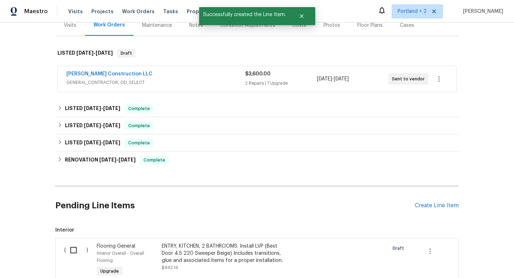
scroll to position [190, 0]
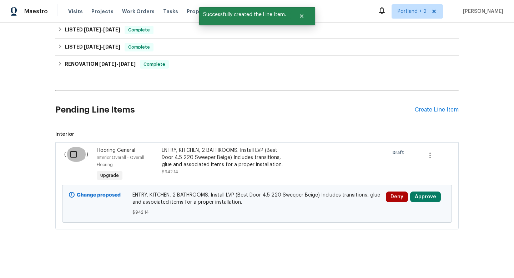
click at [73, 157] on input "checkbox" at bounding box center [76, 154] width 20 height 15
checkbox input "true"
click at [453, 259] on span "Create Work Order" at bounding box center [473, 260] width 47 height 9
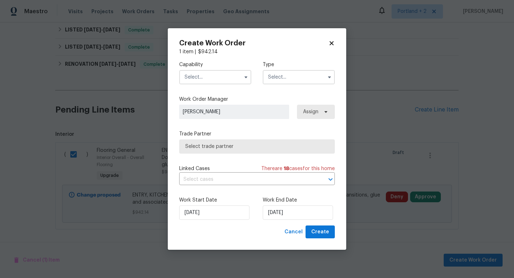
click at [205, 73] on input "text" at bounding box center [215, 77] width 72 height 14
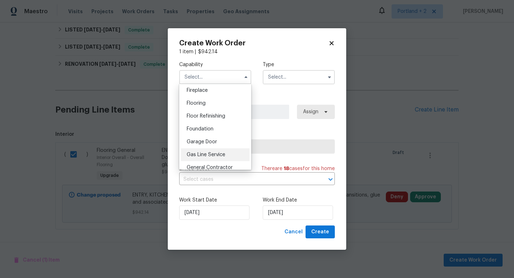
scroll to position [266, 0]
click at [212, 101] on div "Flooring" at bounding box center [215, 103] width 69 height 13
type input "Flooring"
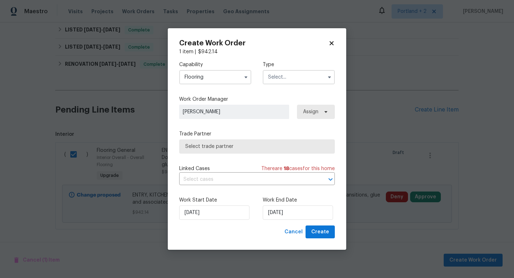
click at [283, 77] on input "text" at bounding box center [299, 77] width 72 height 14
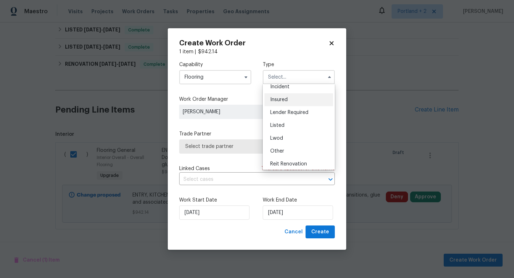
scroll to position [31, 0]
click at [288, 126] on div "Listed" at bounding box center [299, 125] width 69 height 13
type input "Listed"
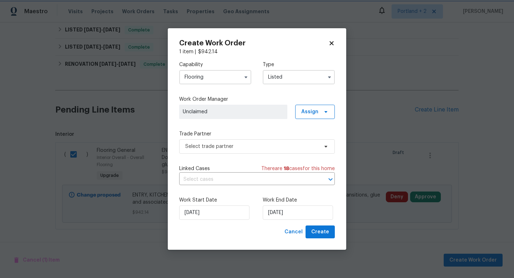
scroll to position [0, 0]
click at [318, 114] on span "Assign" at bounding box center [309, 111] width 17 height 7
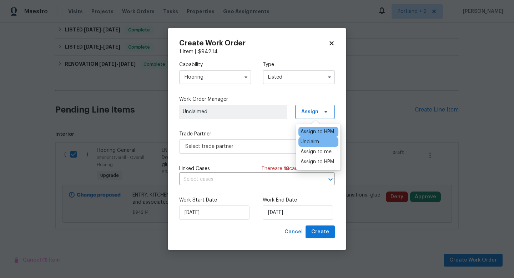
click at [314, 130] on div "Assign to HPM" at bounding box center [318, 131] width 34 height 7
click at [245, 138] on div "Trade Partner Select trade partner" at bounding box center [257, 141] width 156 height 23
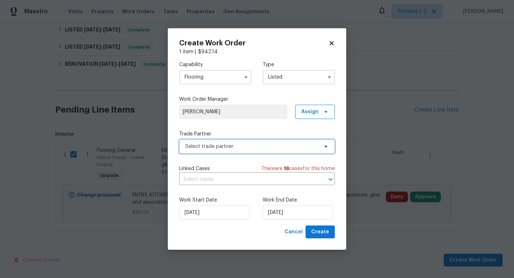
click at [239, 146] on span "Select trade partner" at bounding box center [251, 146] width 133 height 7
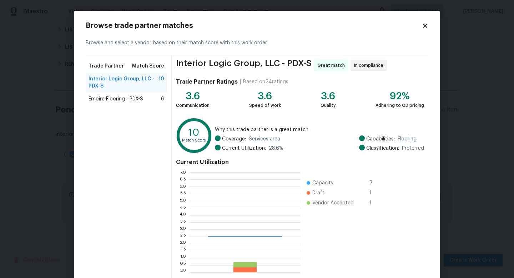
scroll to position [100, 111]
click at [132, 101] on span "Empire Flooring - PDX-S" at bounding box center [116, 98] width 55 height 7
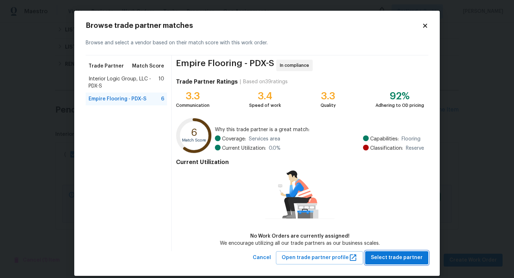
click at [399, 255] on span "Select trade partner" at bounding box center [397, 257] width 52 height 9
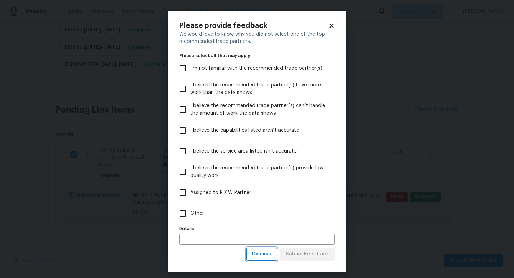
click at [264, 257] on span "Dismiss" at bounding box center [261, 254] width 19 height 9
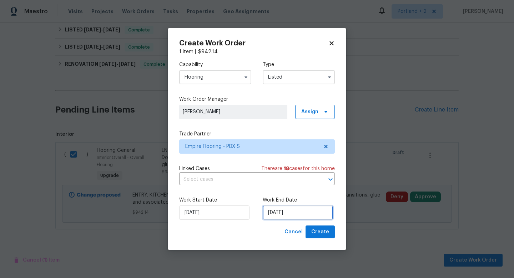
click at [286, 210] on input "10/6/2025" at bounding box center [298, 212] width 70 height 14
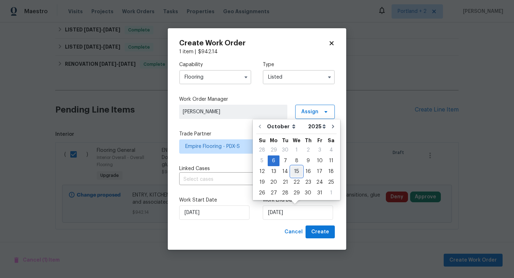
click at [291, 170] on div "15" at bounding box center [296, 171] width 11 height 10
type input "10/15/2025"
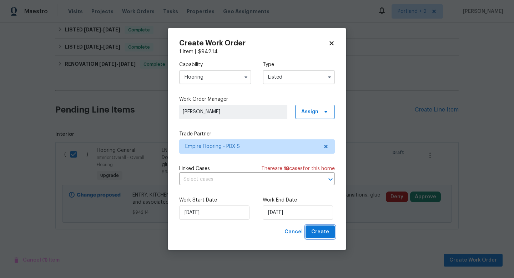
click at [315, 228] on span "Create" at bounding box center [320, 231] width 18 height 9
checkbox input "false"
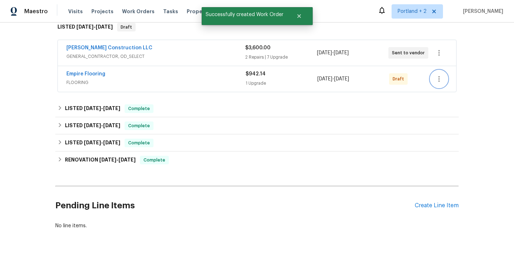
click at [440, 80] on icon "button" at bounding box center [439, 79] width 9 height 9
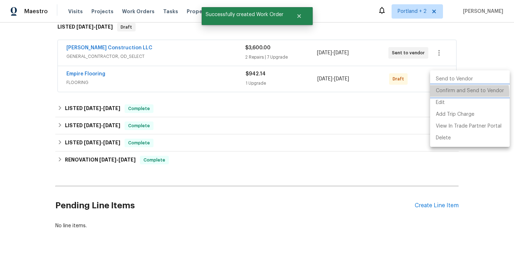
click at [452, 94] on li "Confirm and Send to Vendor" at bounding box center [470, 91] width 80 height 12
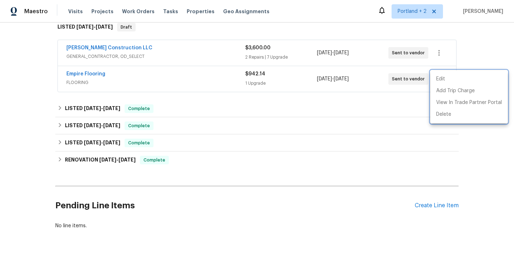
click at [97, 46] on div at bounding box center [257, 139] width 514 height 278
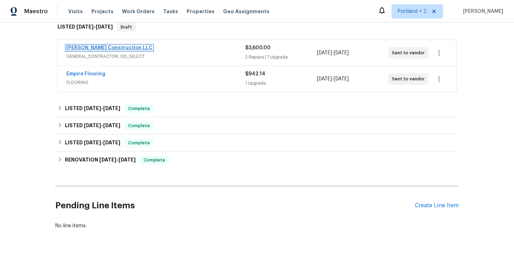
click at [105, 46] on link "Bowen Construction LLC" at bounding box center [109, 47] width 86 height 5
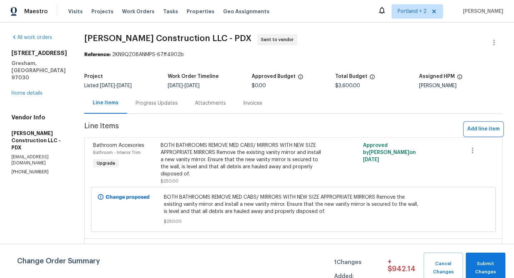
click at [492, 127] on span "Add line item" at bounding box center [483, 129] width 32 height 9
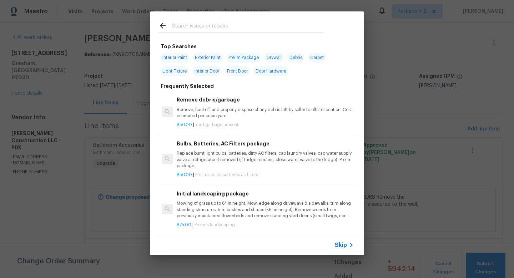
click at [198, 29] on input "text" at bounding box center [247, 26] width 151 height 11
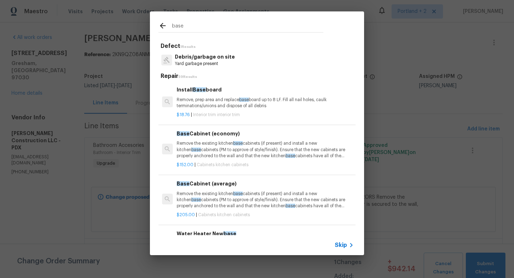
type input "base"
click at [221, 102] on p "Remove, prep area and replace base board up to 8 LF. Fill all nail holes, caulk…" at bounding box center [265, 103] width 177 height 12
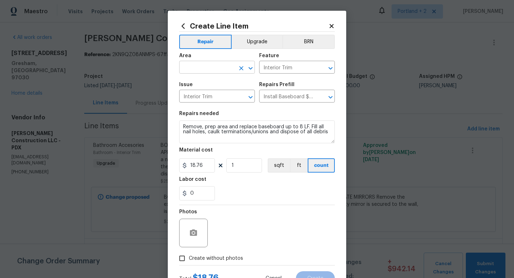
click at [202, 68] on input "text" at bounding box center [207, 67] width 56 height 11
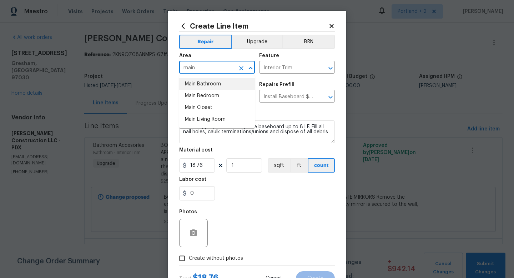
click at [210, 80] on li "Main Bathroom" at bounding box center [217, 84] width 76 height 12
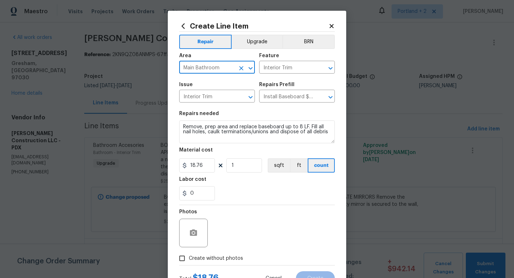
type input "Main Bathroom"
click at [179, 126] on div "Create Line Item Repair Upgrade BRN Area Main Bathroom ​ Feature Interior Trim …" at bounding box center [257, 154] width 179 height 286
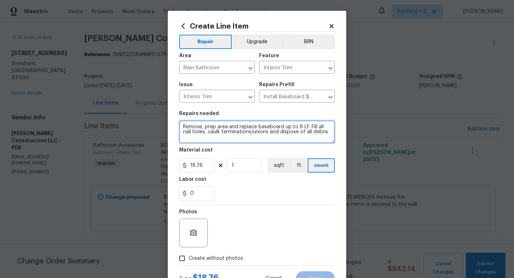
click at [182, 126] on textarea "Remove, prep area and replace baseboard up to 8 LF. Fill all nail holes, caulk …" at bounding box center [257, 131] width 156 height 23
type textarea "AFTER FLOORING, PLEASE INSTALL NEW WOOD BASE IN MAIN BATH AND PAINT TO MATCH EX…"
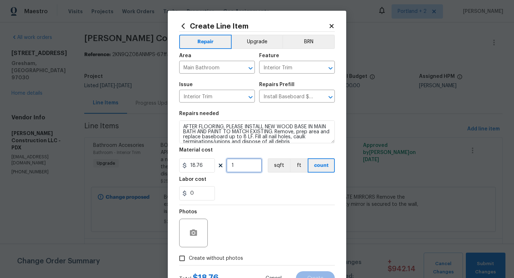
click at [247, 169] on input "1" at bounding box center [244, 165] width 36 height 14
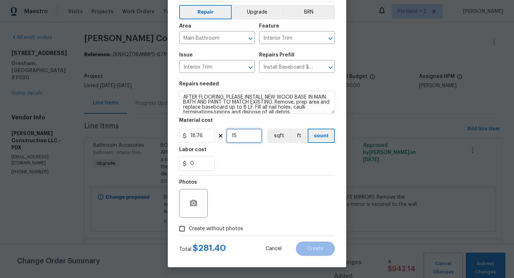
type input "15"
click at [211, 229] on span "Create without photos" at bounding box center [216, 228] width 54 height 7
click at [189, 229] on input "Create without photos" at bounding box center [182, 229] width 14 height 14
checkbox input "true"
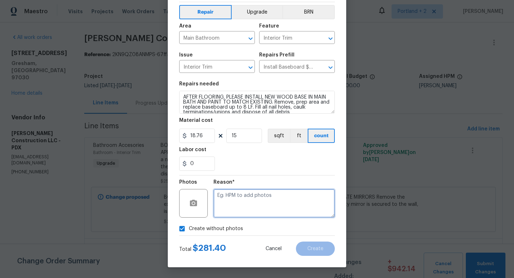
click at [261, 203] on textarea at bounding box center [274, 203] width 121 height 29
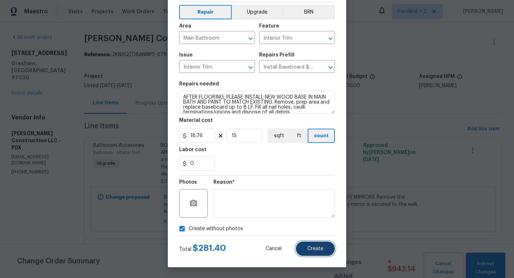
click at [325, 249] on button "Create" at bounding box center [315, 248] width 39 height 14
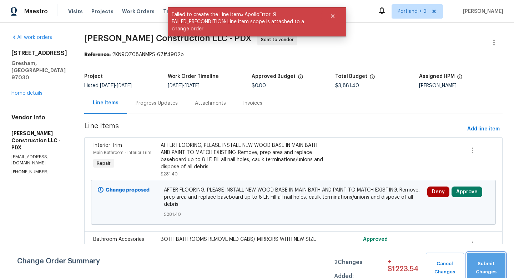
click at [489, 258] on button "Submit Changes" at bounding box center [486, 267] width 39 height 31
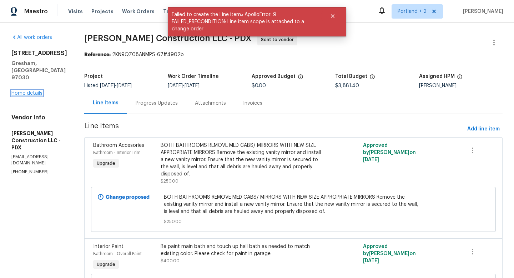
click at [34, 91] on link "Home details" at bounding box center [26, 93] width 31 height 5
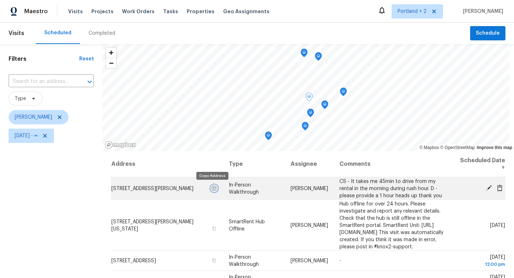
click at [212, 190] on icon "button" at bounding box center [214, 188] width 4 height 4
click at [212, 187] on icon "button" at bounding box center [214, 188] width 4 height 4
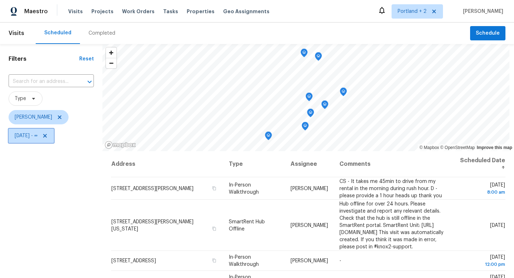
click at [47, 135] on icon at bounding box center [45, 136] width 4 height 4
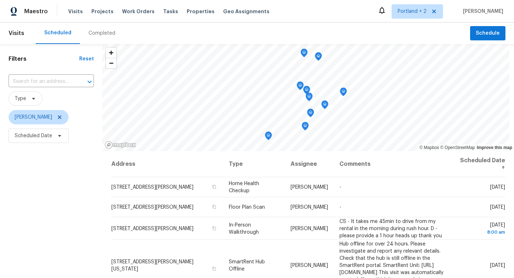
click at [42, 179] on div "Filters Reset ​ Type [PERSON_NAME] Scheduled Date" at bounding box center [51, 208] width 102 height 329
